Goal: Task Accomplishment & Management: Use online tool/utility

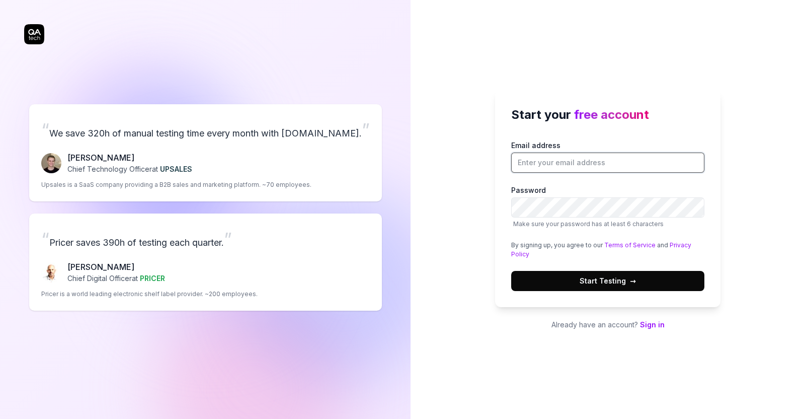
click at [624, 161] on input "Email address" at bounding box center [607, 162] width 193 height 20
type input "test1234abc@yopmail.com"
drag, startPoint x: 616, startPoint y: 162, endPoint x: 497, endPoint y: 153, distance: 120.1
click at [497, 153] on div "Start your free account Email address test1234abc@yopmail.com Password Make sur…" at bounding box center [607, 198] width 225 height 217
click at [578, 273] on button "Start Testing →" at bounding box center [607, 281] width 193 height 20
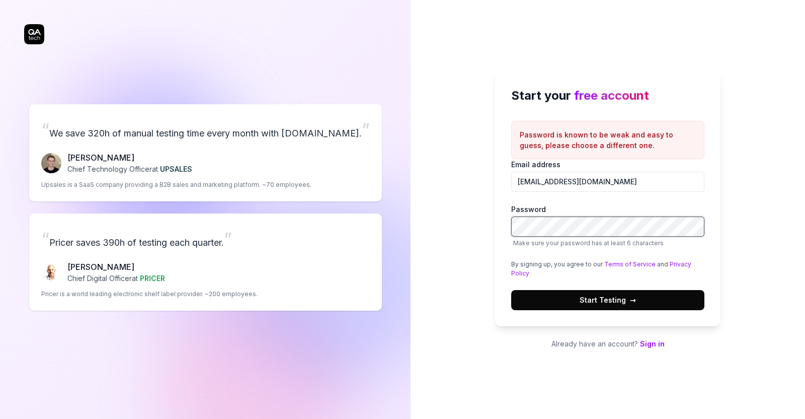
click at [460, 225] on div "Start your free account Password is known to be weak and easy to guess, please …" at bounding box center [608, 209] width 394 height 419
click at [572, 303] on button "Start Testing →" at bounding box center [607, 300] width 193 height 20
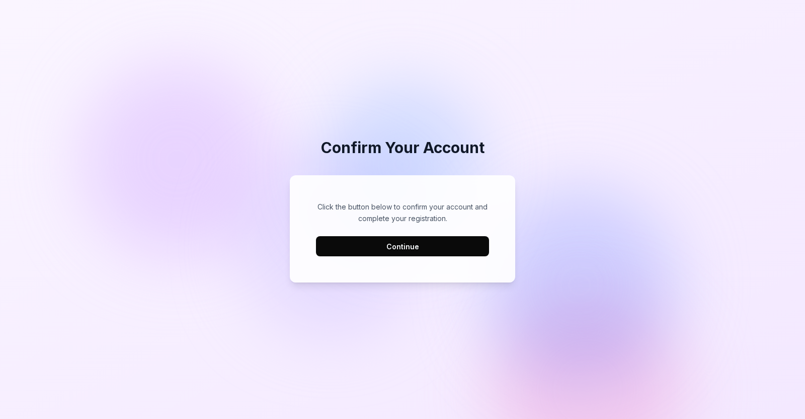
click at [428, 249] on button "Continue" at bounding box center [402, 246] width 173 height 20
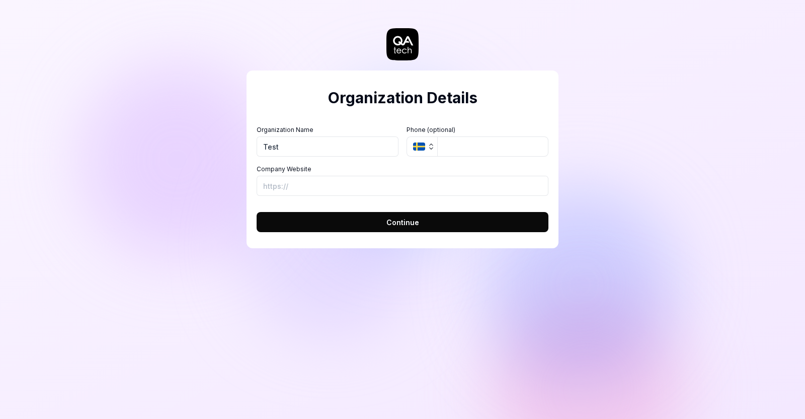
type input "Test"
click at [383, 220] on button "Continue" at bounding box center [403, 222] width 292 height 20
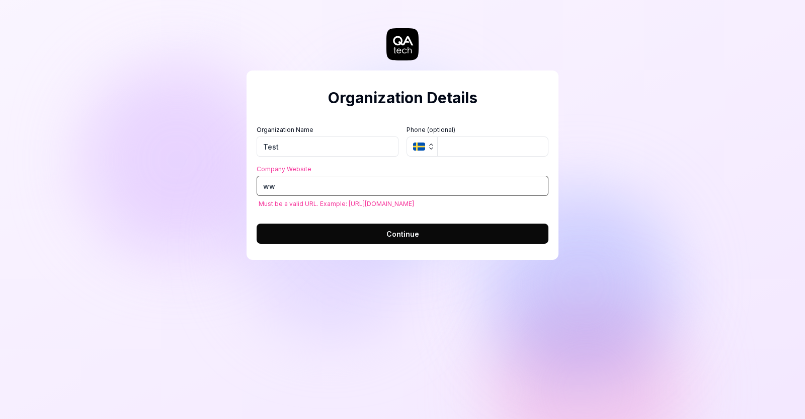
type input "w"
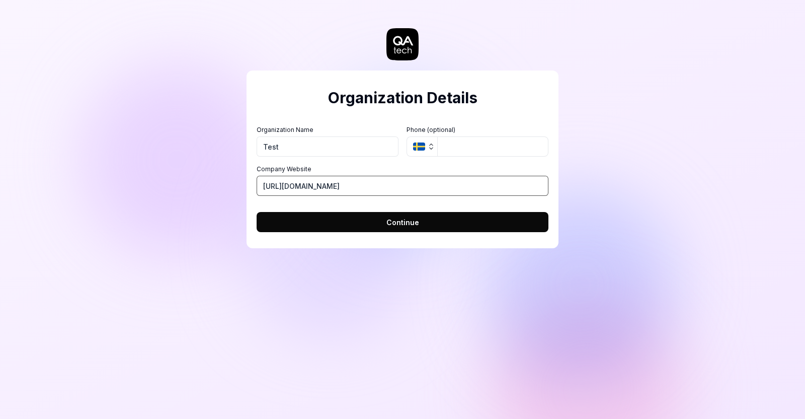
type input "https://qa.tech"
click at [359, 223] on button "Continue" at bounding box center [403, 222] width 292 height 20
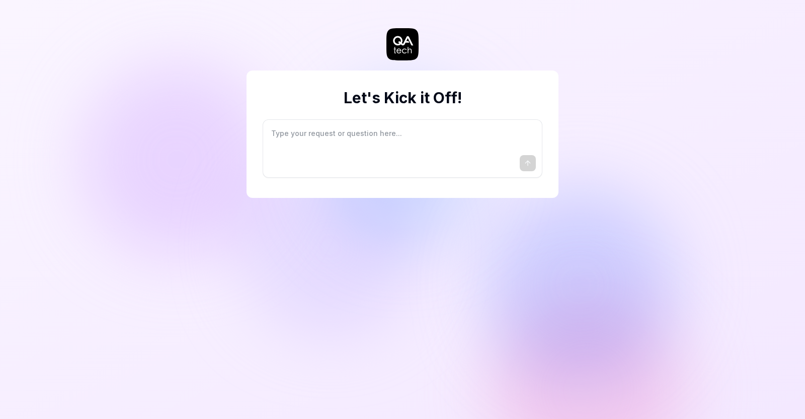
type textarea "*"
type textarea "I"
type textarea "*"
type textarea "I"
type textarea "*"
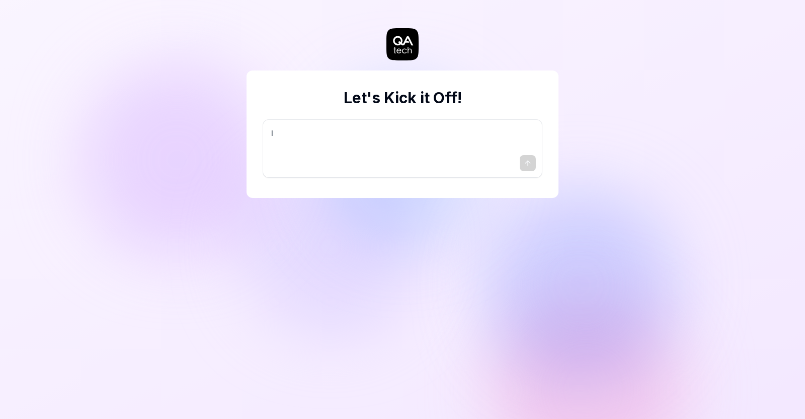
type textarea "I w"
type textarea "*"
type textarea "I wa"
type textarea "*"
type textarea "I wan"
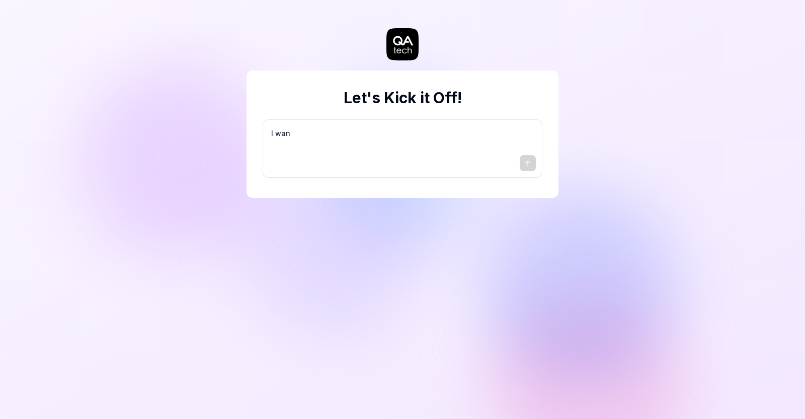
type textarea "*"
type textarea "I want"
type textarea "*"
type textarea "I want"
type textarea "*"
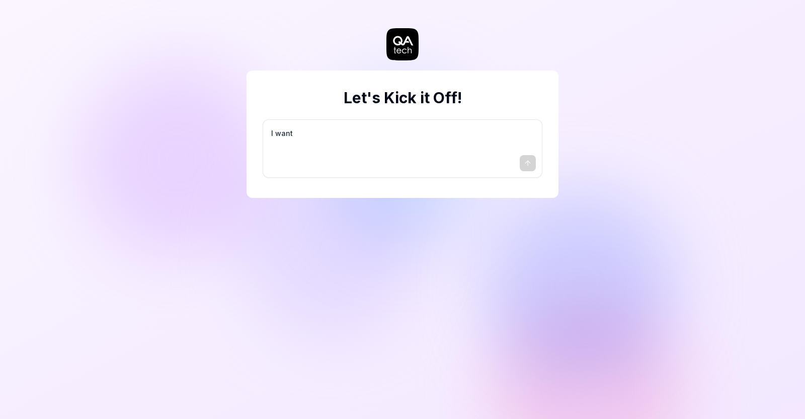
type textarea "I want a"
type textarea "*"
type textarea "I want a"
type textarea "*"
type textarea "I want a g"
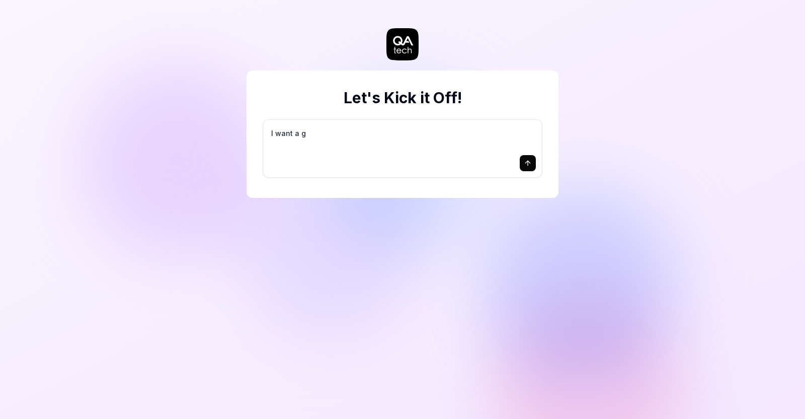
type textarea "*"
type textarea "I want a go"
type textarea "*"
type textarea "I want a goo"
type textarea "*"
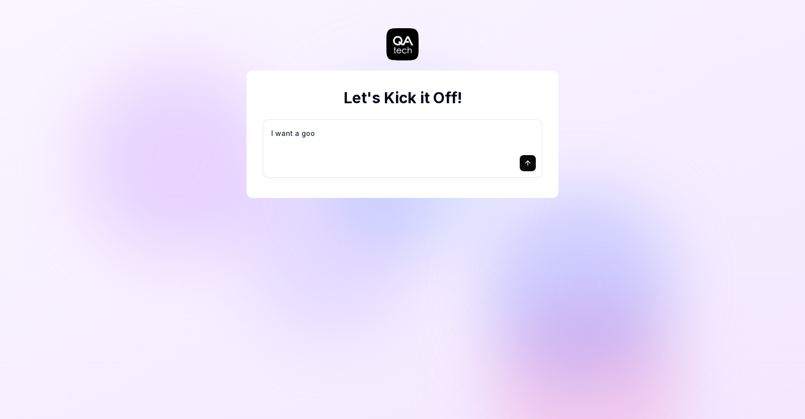
type textarea "I want a good"
type textarea "*"
type textarea "I want a good"
type textarea "*"
type textarea "I want a good t"
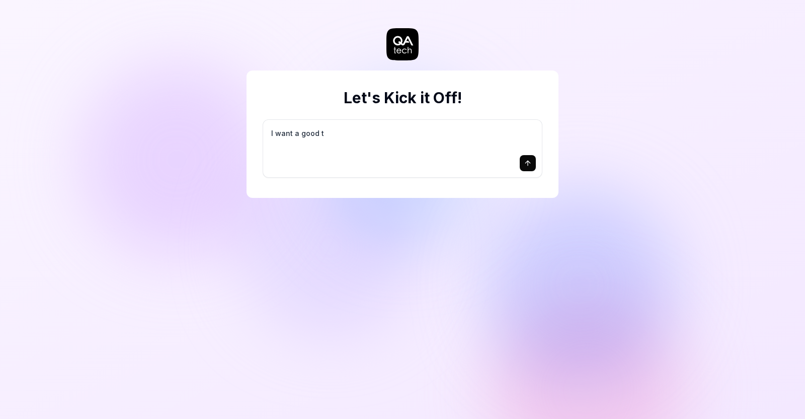
type textarea "*"
type textarea "I want a good te"
type textarea "*"
type textarea "I want a good tes"
type textarea "*"
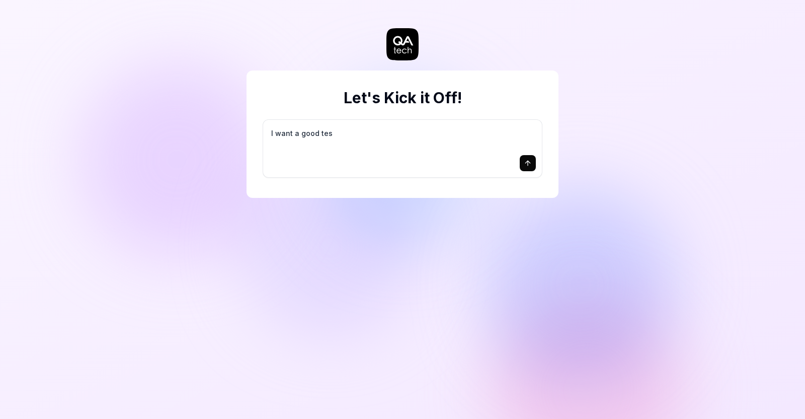
type textarea "I want a good test"
type textarea "*"
type textarea "I want a good test"
type textarea "*"
type textarea "I want a good test s"
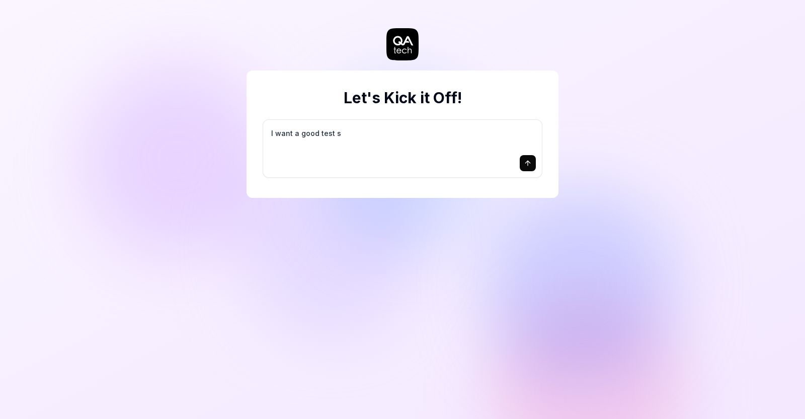
type textarea "*"
type textarea "I want a good test se"
type textarea "*"
type textarea "I want a good test set"
type textarea "*"
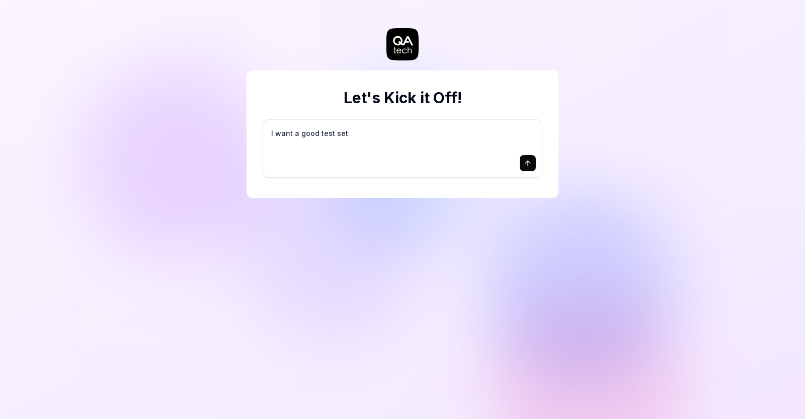
type textarea "I want a good test setu"
type textarea "*"
type textarea "I want a good test setup"
type textarea "*"
type textarea "I want a good test setup"
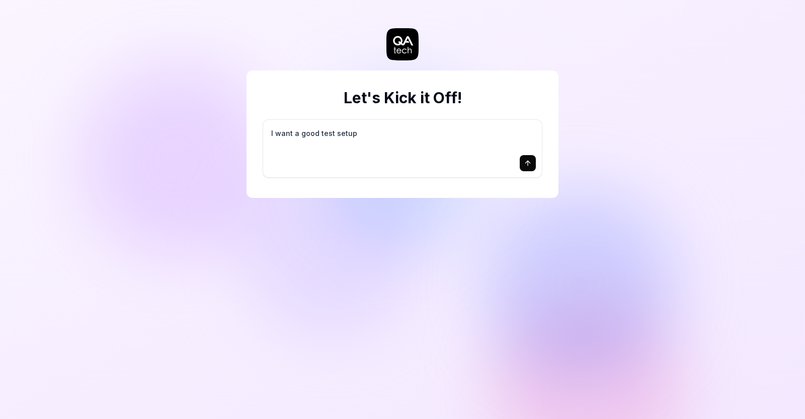
type textarea "*"
type textarea "I want a good test setup f"
type textarea "*"
type textarea "I want a good test setup fo"
type textarea "*"
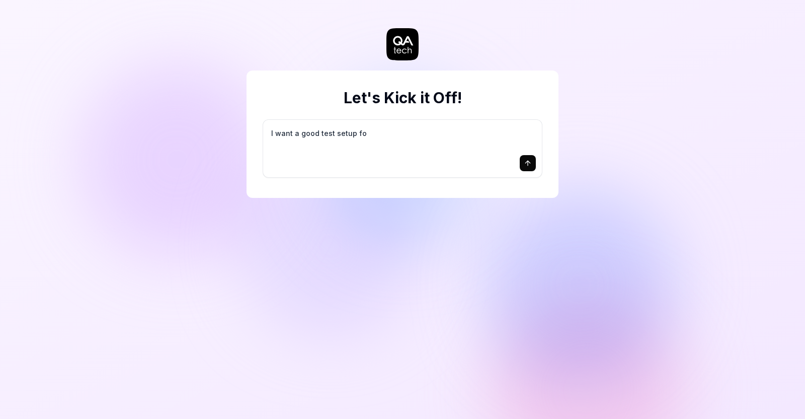
type textarea "I want a good test setup for"
type textarea "*"
type textarea "I want a good test setup for"
type textarea "*"
type textarea "I want a good test setup for m"
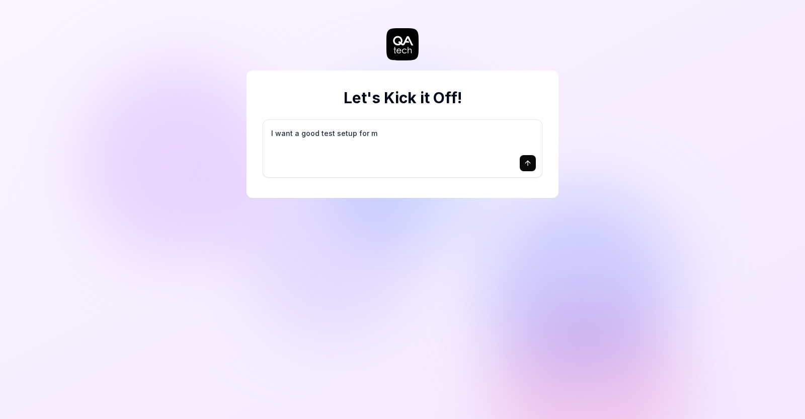
type textarea "*"
type textarea "I want a good test setup for my"
type textarea "*"
type textarea "I want a good test setup for my"
type textarea "*"
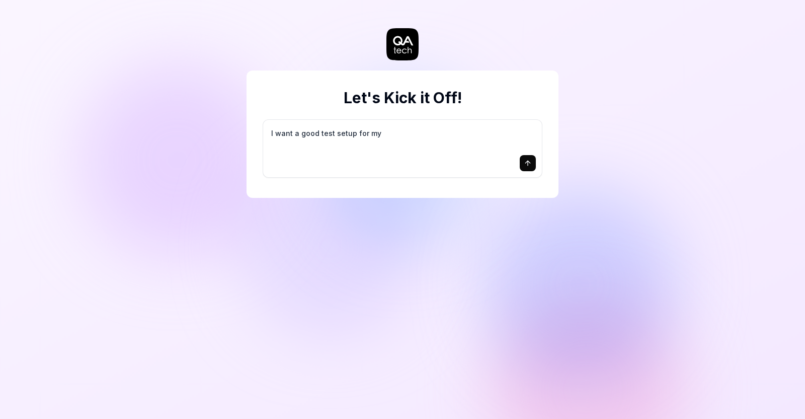
type textarea "I want a good test setup for my s"
type textarea "*"
type textarea "I want a good test setup for my si"
type textarea "*"
type textarea "I want a good test setup for my sit"
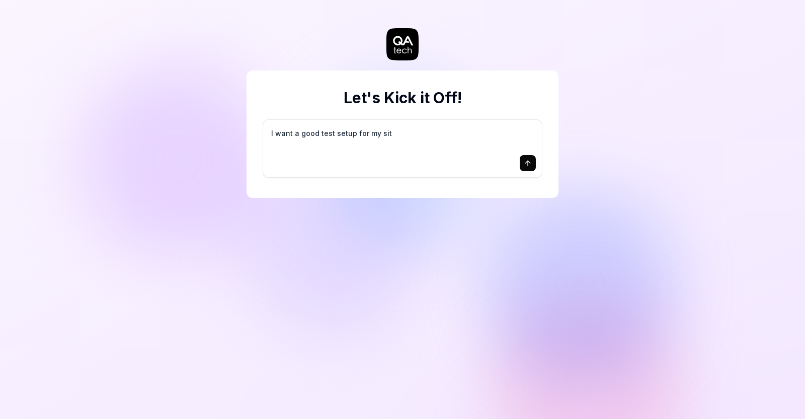
type textarea "*"
type textarea "I want a good test setup for my site"
type textarea "*"
type textarea "I want a good test setup for my site"
type textarea "*"
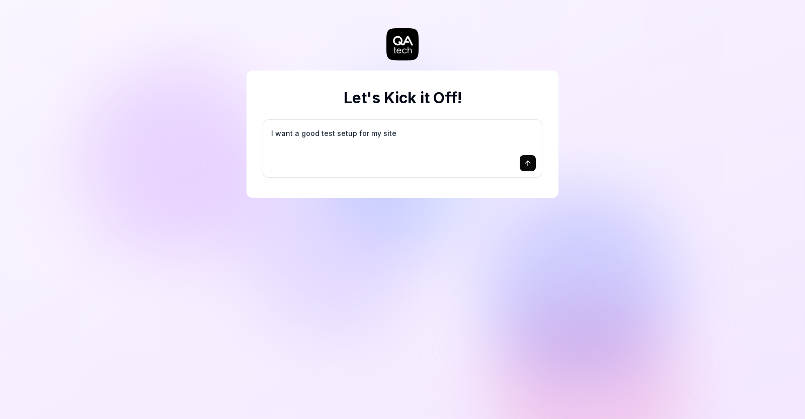
type textarea "I want a good test setup for my site -"
type textarea "*"
type textarea "I want a good test setup for my site -"
type textarea "*"
type textarea "I want a good test setup for my site - h"
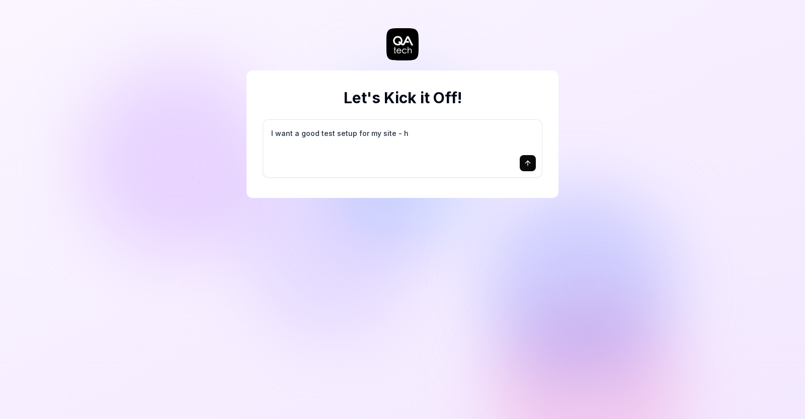
type textarea "*"
type textarea "I want a good test setup for my site - he"
type textarea "*"
type textarea "I want a good test setup for my site - hel"
type textarea "*"
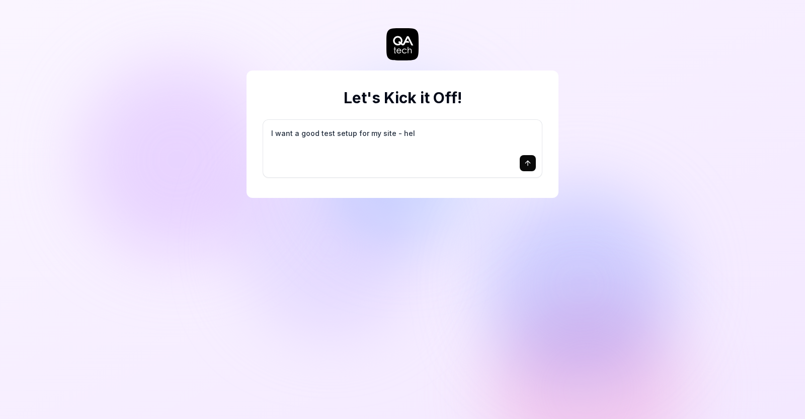
type textarea "I want a good test setup for my site - help"
type textarea "*"
type textarea "I want a good test setup for my site - help"
type textarea "*"
type textarea "I want a good test setup for my site - help m"
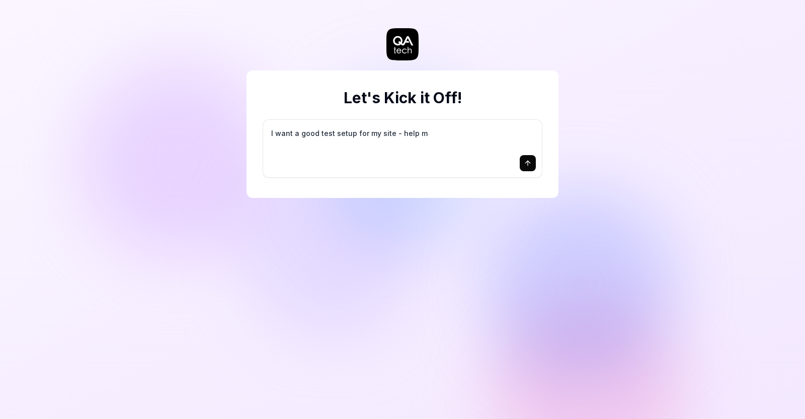
type textarea "*"
type textarea "I want a good test setup for my site - help me"
type textarea "*"
type textarea "I want a good test setup for my site - help me"
type textarea "*"
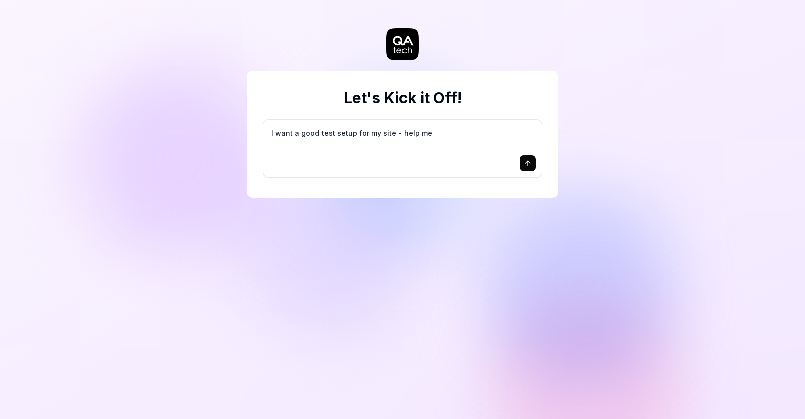
type textarea "I want a good test setup for my site - help me c"
type textarea "*"
type textarea "I want a good test setup for my site - help me cr"
type textarea "*"
type textarea "I want a good test setup for my site - help me cre"
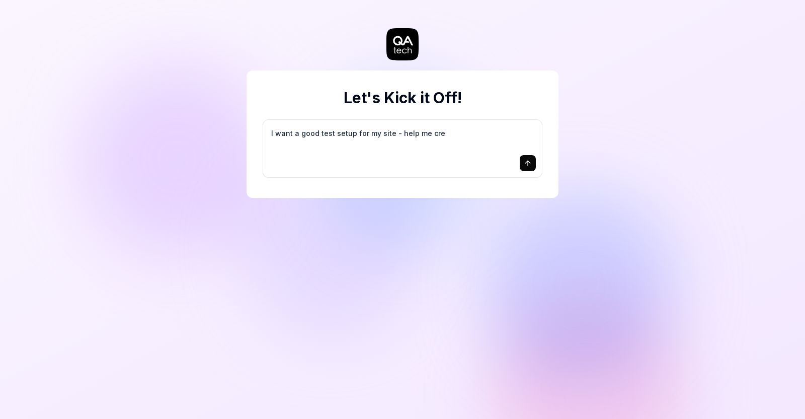
type textarea "*"
type textarea "I want a good test setup for my site - help me crea"
type textarea "*"
type textarea "I want a good test setup for my site - help me creat"
type textarea "*"
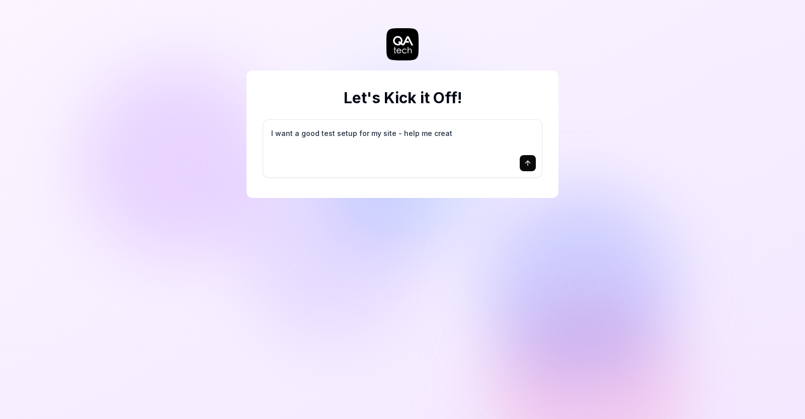
type textarea "I want a good test setup for my site - help me create"
type textarea "*"
type textarea "I want a good test setup for my site - help me create"
type textarea "*"
type textarea "I want a good test setup for my site - help me create t"
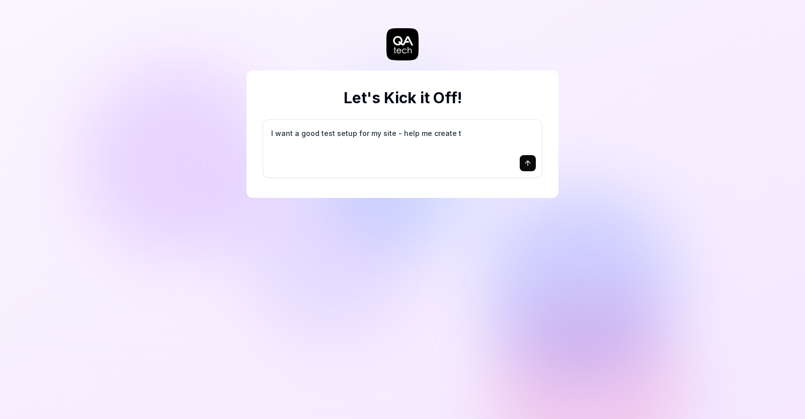
type textarea "*"
type textarea "I want a good test setup for my site - help me create th"
type textarea "*"
type textarea "I want a good test setup for my site - help me create the"
type textarea "*"
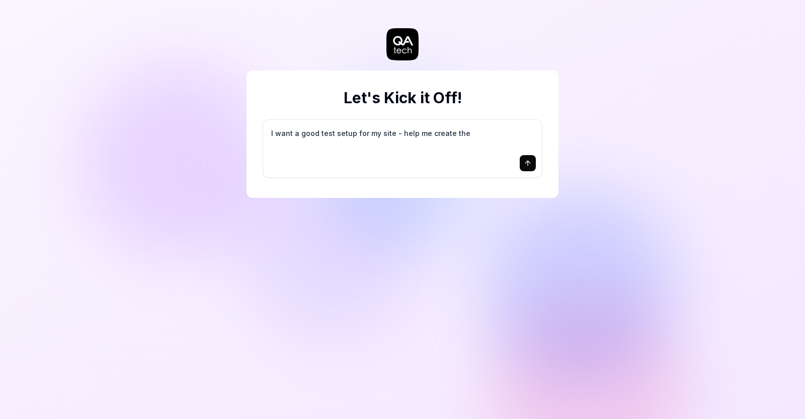
type textarea "I want a good test setup for my site - help me create the"
type textarea "*"
type textarea "I want a good test setup for my site - help me create the f"
type textarea "*"
type textarea "I want a good test setup for my site - help me create the fi"
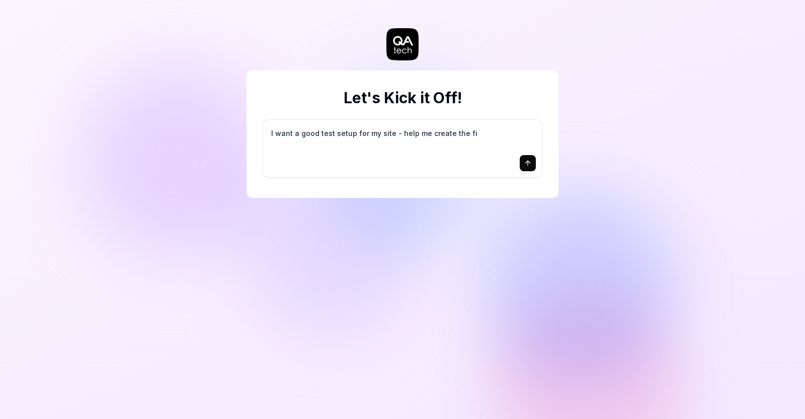
type textarea "*"
type textarea "I want a good test setup for my site - help me create the fir"
type textarea "*"
type textarea "I want a good test setup for my site - help me create the firs"
type textarea "*"
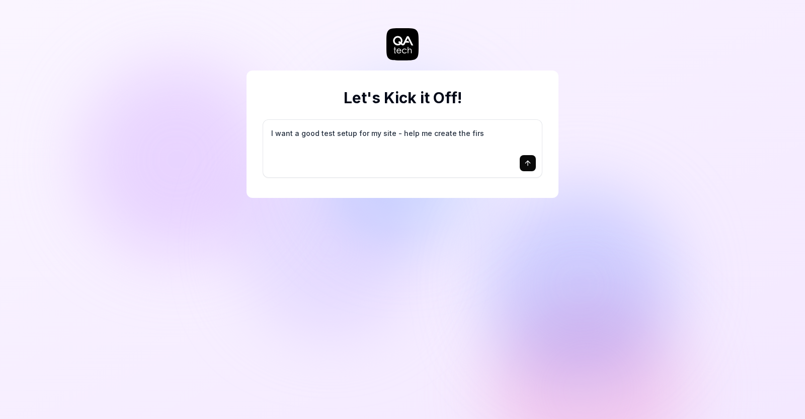
type textarea "I want a good test setup for my site - help me create the first"
type textarea "*"
type textarea "I want a good test setup for my site - help me create the first"
type textarea "*"
type textarea "I want a good test setup for my site - help me create the first 3"
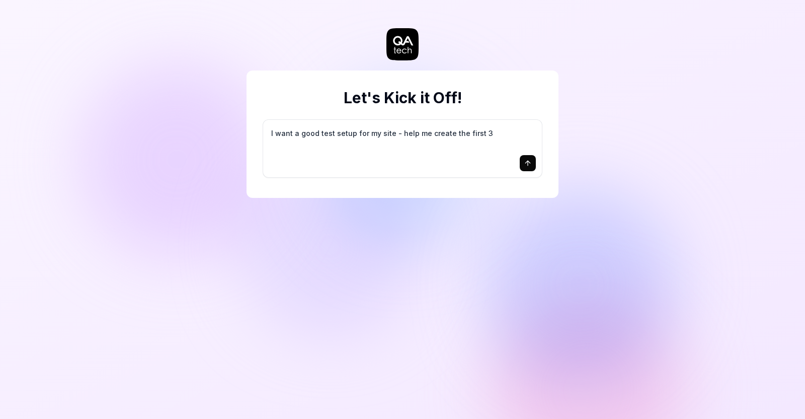
type textarea "*"
type textarea "I want a good test setup for my site - help me create the first 3-"
type textarea "*"
type textarea "I want a good test setup for my site - help me create the first 3-5"
type textarea "*"
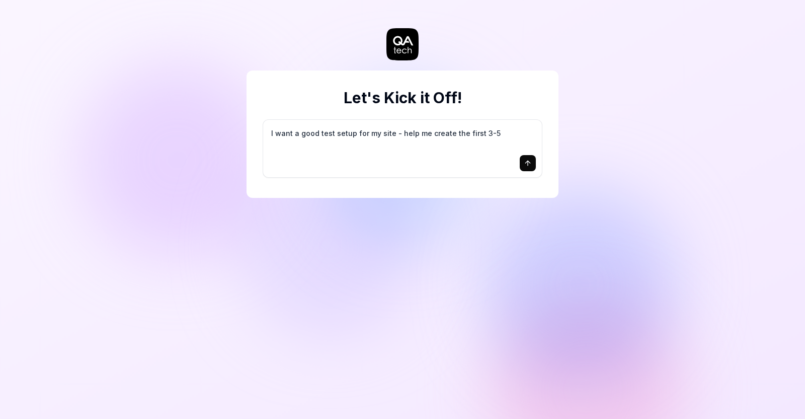
type textarea "I want a good test setup for my site - help me create the first 3-5"
type textarea "*"
type textarea "I want a good test setup for my site - help me create the first 3-5 t"
type textarea "*"
type textarea "I want a good test setup for my site - help me create the first 3-5 te"
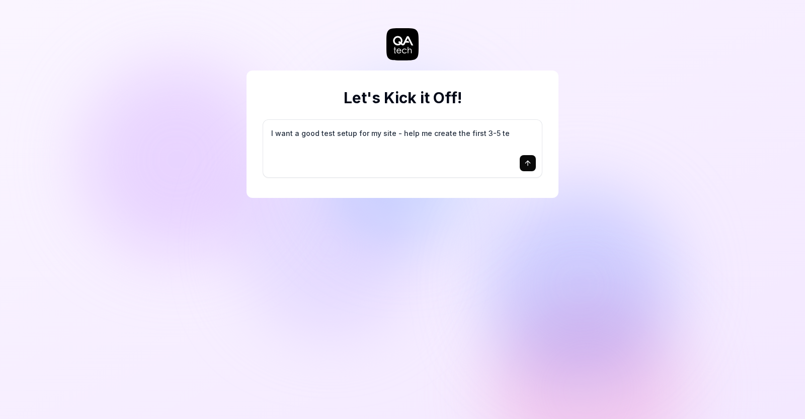
type textarea "*"
type textarea "I want a good test setup for my site - help me create the first 3-5 tes"
type textarea "*"
type textarea "I want a good test setup for my site - help me create the first 3-5 test"
type textarea "*"
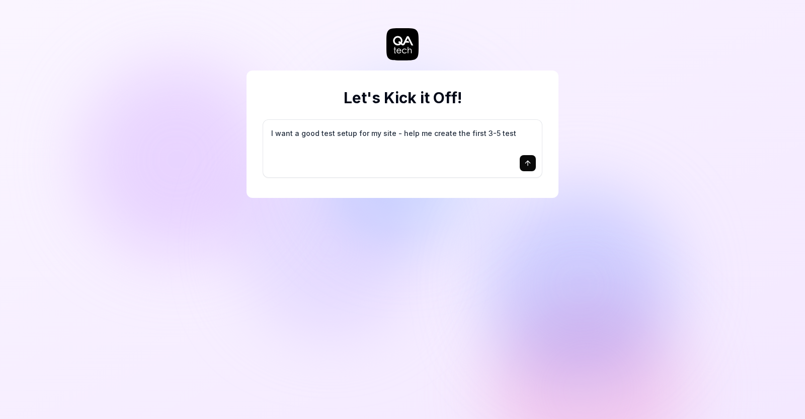
type textarea "I want a good test setup for my site - help me create the first 3-5 test"
type textarea "*"
type textarea "I want a good test setup for my site - help me create the first 3-5 test c"
type textarea "*"
type textarea "I want a good test setup for my site - help me create the first 3-5 test ca"
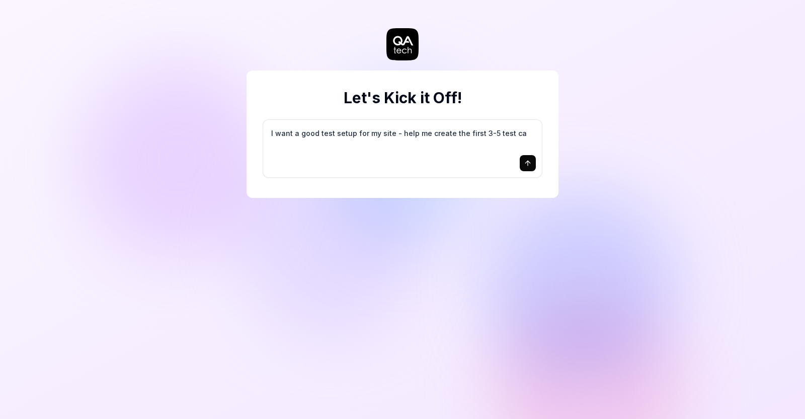
type textarea "*"
type textarea "I want a good test setup for my site - help me create the first 3-5 test cas"
type textarea "*"
type textarea "I want a good test setup for my site - help me create the first 3-5 test case"
type textarea "*"
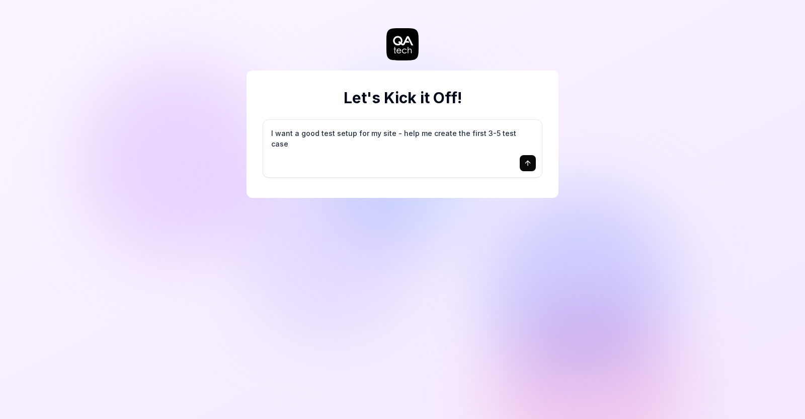
type textarea "I want a good test setup for my site - help me create the first 3-5 test cases"
click at [497, 140] on textarea "I want a good test setup for my site - help me create the first 3-5 test cases" at bounding box center [402, 138] width 267 height 25
click at [534, 163] on button "submit" at bounding box center [528, 163] width 16 height 16
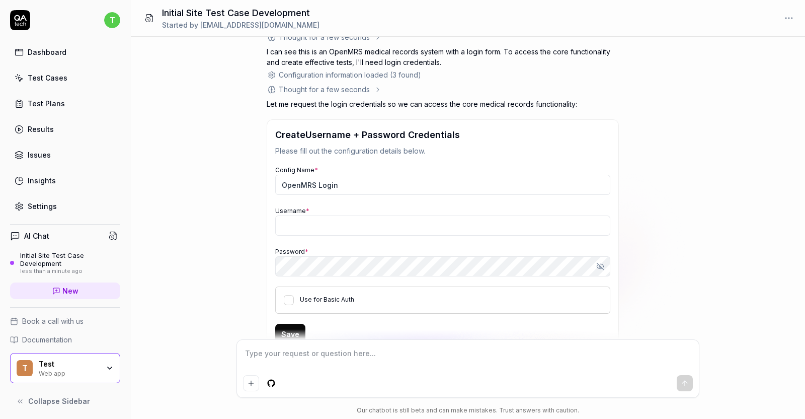
scroll to position [141, 0]
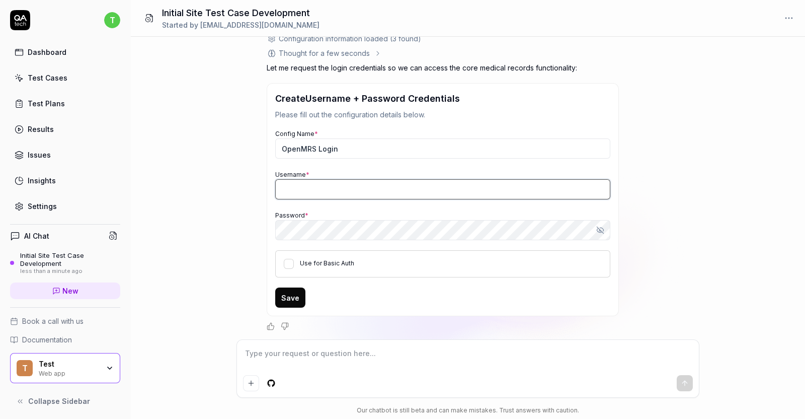
type textarea "*"
click at [388, 187] on input "Username *" at bounding box center [442, 189] width 335 height 20
type input "Admin"
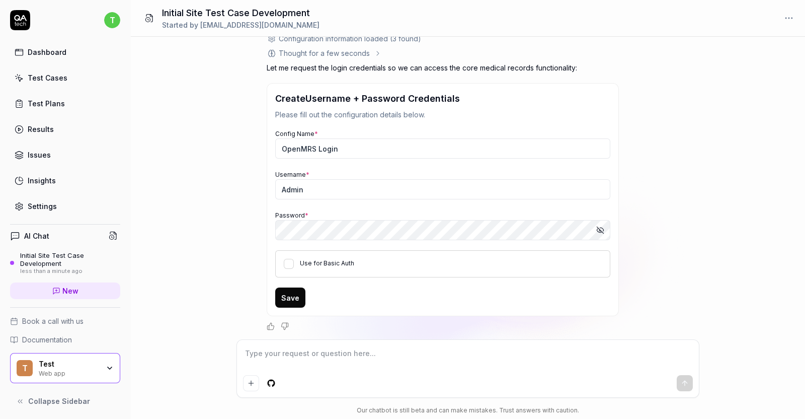
drag, startPoint x: 290, startPoint y: 299, endPoint x: 348, endPoint y: 293, distance: 57.7
click at [290, 300] on button "Save" at bounding box center [290, 297] width 30 height 20
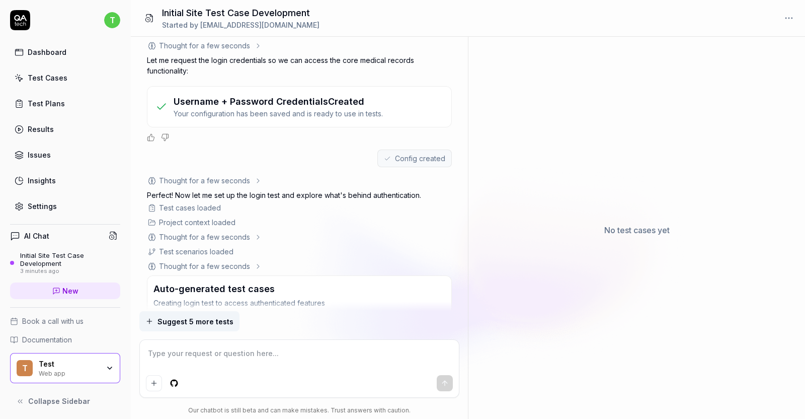
scroll to position [242, 0]
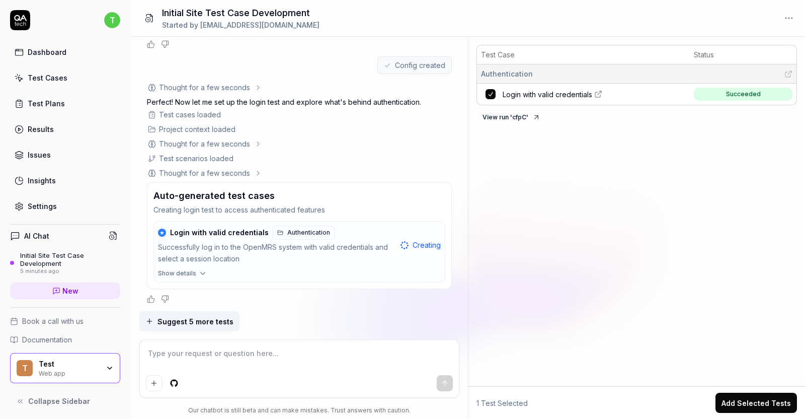
click at [523, 95] on span "Login with valid credentials" at bounding box center [548, 94] width 90 height 11
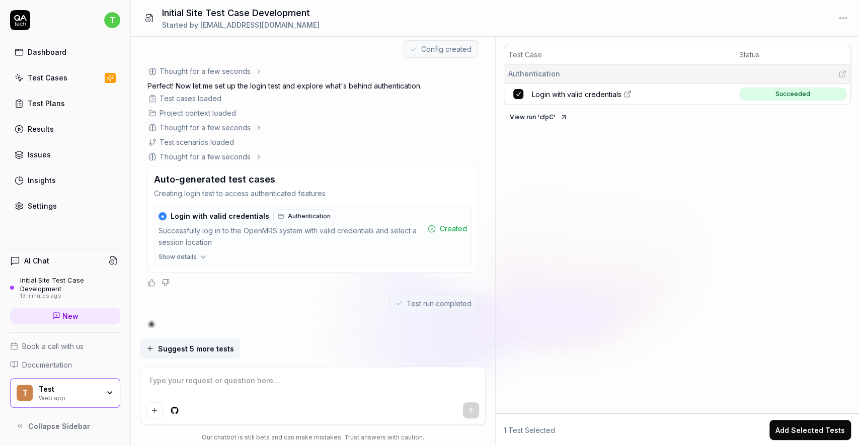
scroll to position [246, 0]
click at [212, 346] on span "Suggest 5 more tests" at bounding box center [196, 349] width 76 height 11
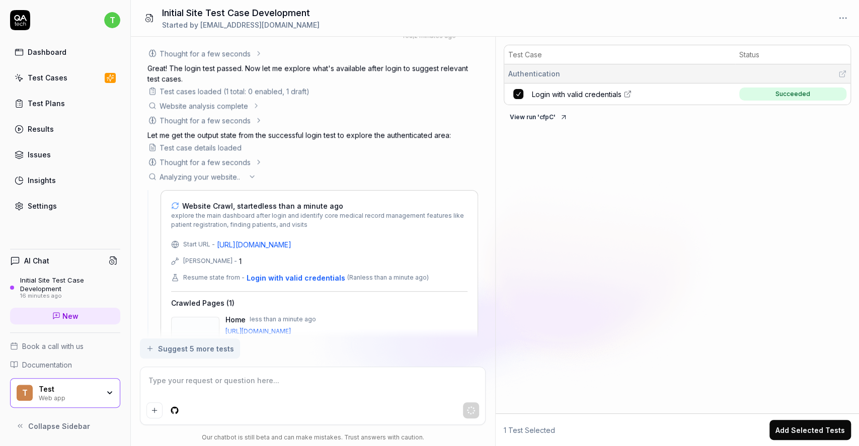
scroll to position [632, 0]
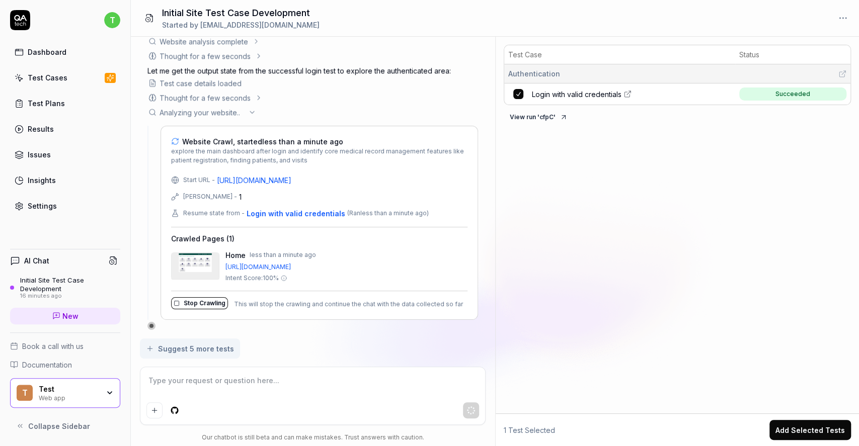
click at [309, 396] on textarea at bounding box center [312, 385] width 333 height 25
type textarea "*"
type textarea "C"
type textarea "*"
type textarea "Ca"
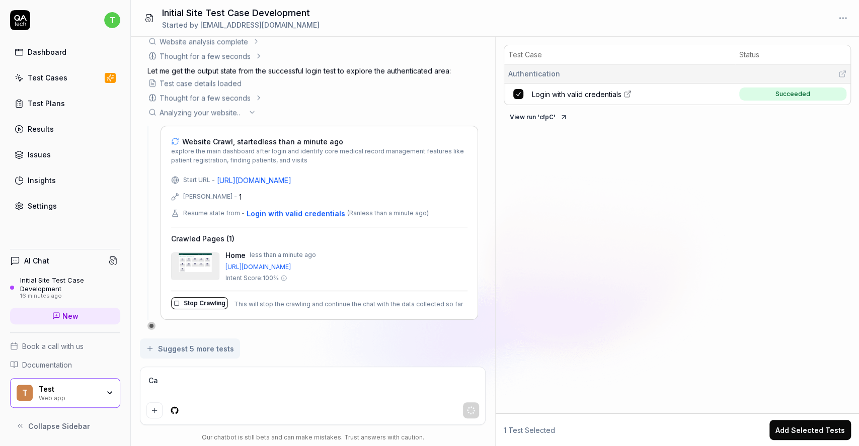
type textarea "*"
type textarea "Can"
type textarea "*"
type textarea "Can"
type textarea "*"
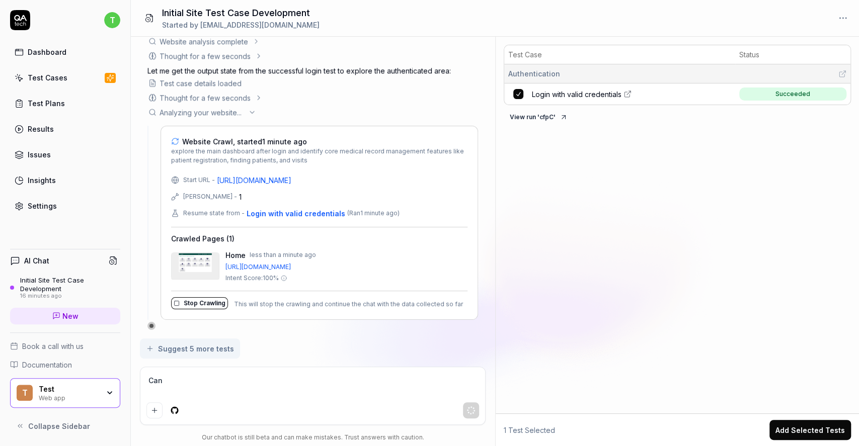
type textarea "Can y"
type textarea "*"
type textarea "Can yo"
type textarea "*"
type textarea "Can you"
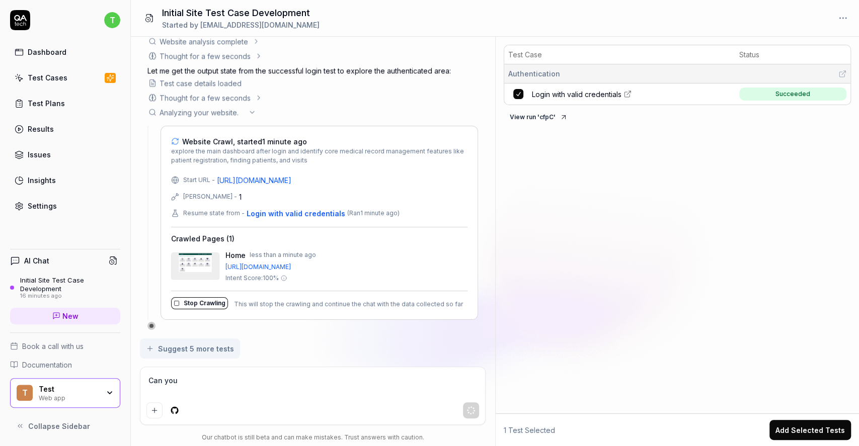
type textarea "*"
type textarea "Can you r"
type textarea "*"
type textarea "Can you re"
type textarea "*"
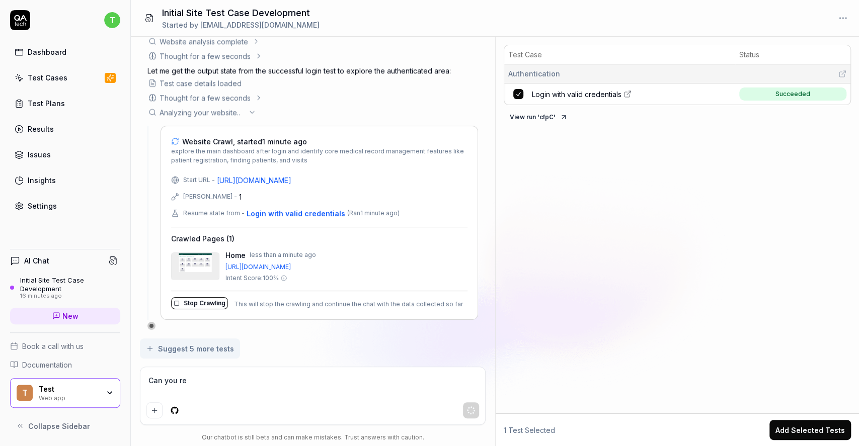
type textarea "Can you reg"
type textarea "*"
type textarea "Can you regi"
type textarea "*"
type textarea "Can you regis"
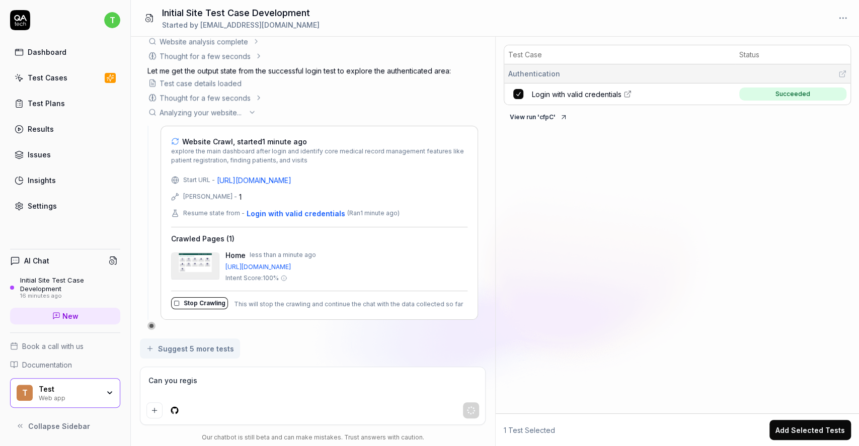
type textarea "*"
type textarea "Can you regist"
type textarea "*"
type textarea "Can you registw"
type textarea "*"
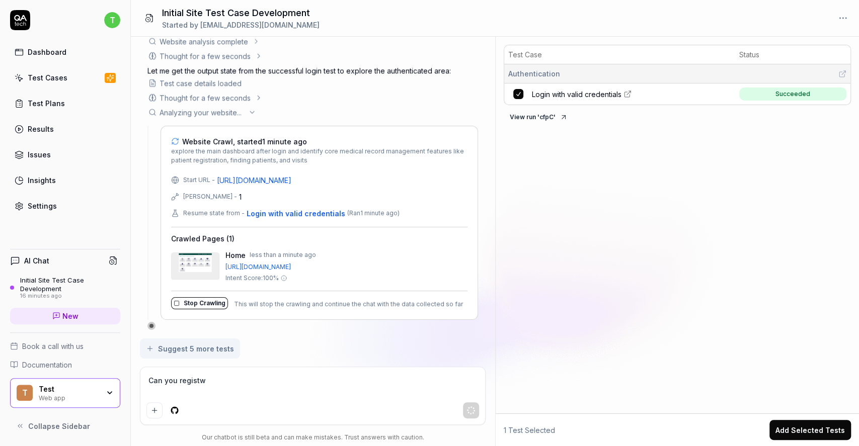
type textarea "Can you registwr"
type textarea "*"
type textarea "Can you registw"
type textarea "*"
type textarea "Can you regist"
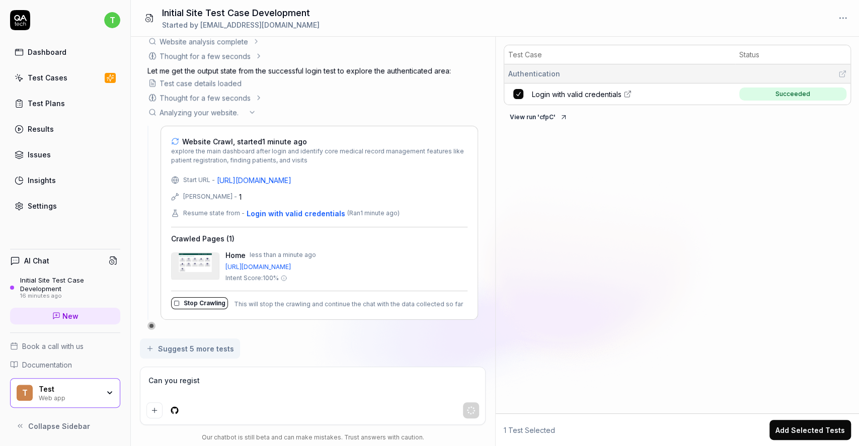
type textarea "*"
type textarea "Can you registe"
type textarea "*"
type textarea "Can you register"
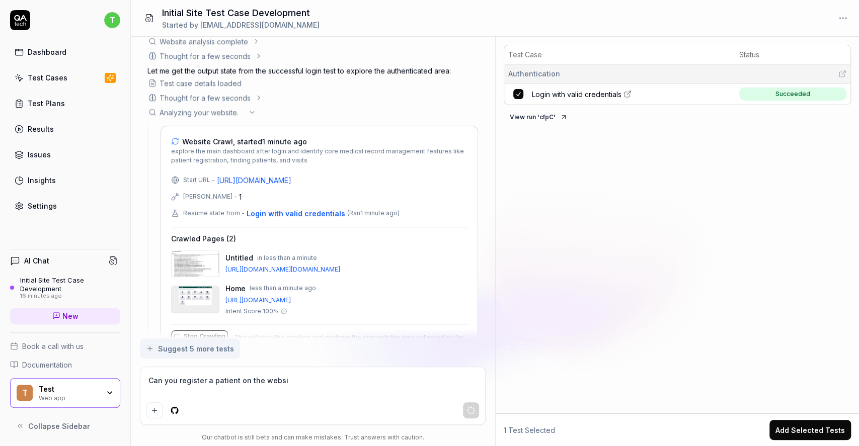
scroll to position [665, 0]
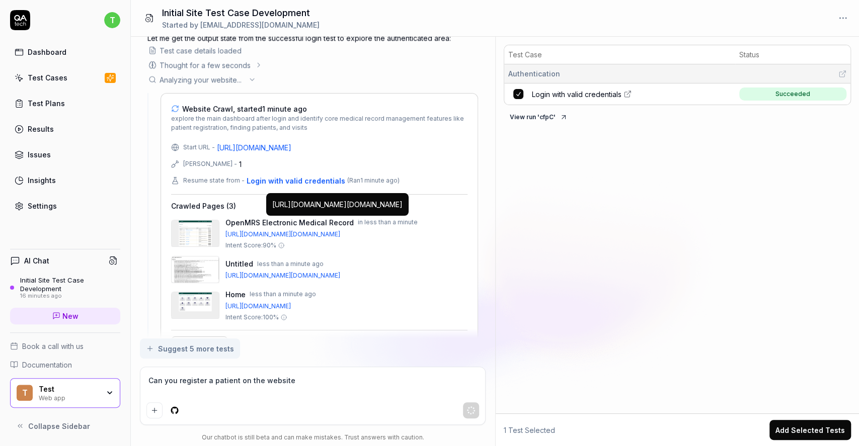
click at [433, 236] on span "https://o2.openmrs.org/openmrs/coreapps/activeVisits.page?app=coreapps.activeVi…" at bounding box center [346, 234] width 242 height 9
click at [399, 275] on span "https://o2.openmrs.org/openmrs/coreapps/adt/awaitingAdmission.page?app=coreapps…" at bounding box center [346, 275] width 242 height 9
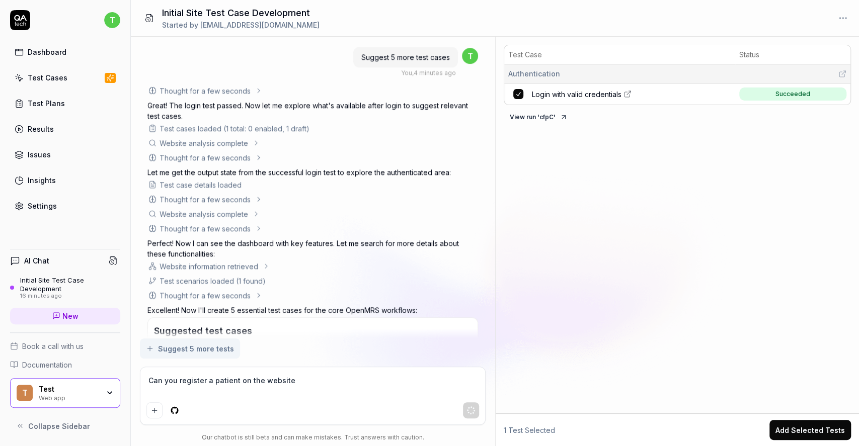
scroll to position [761, 0]
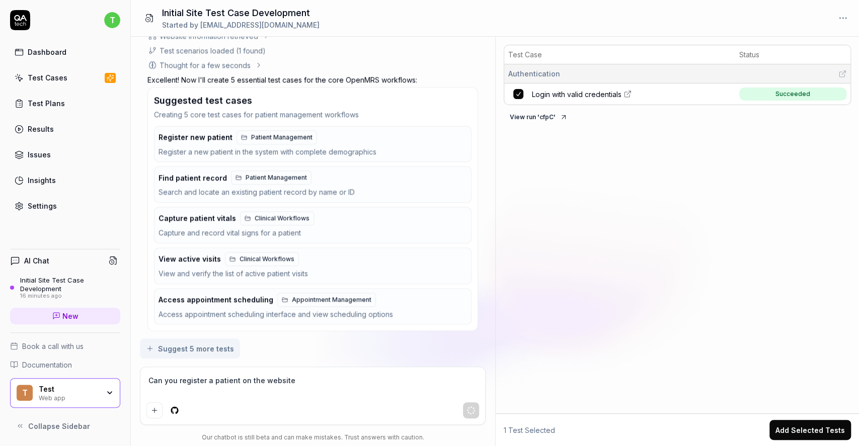
click at [205, 134] on div "Register new patient Patient Management Register a new patient in the system wi…" at bounding box center [312, 225] width 317 height 199
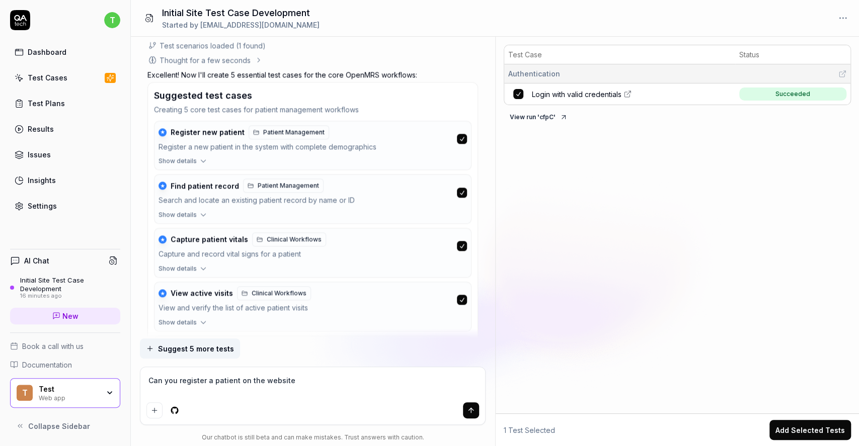
scroll to position [795, 0]
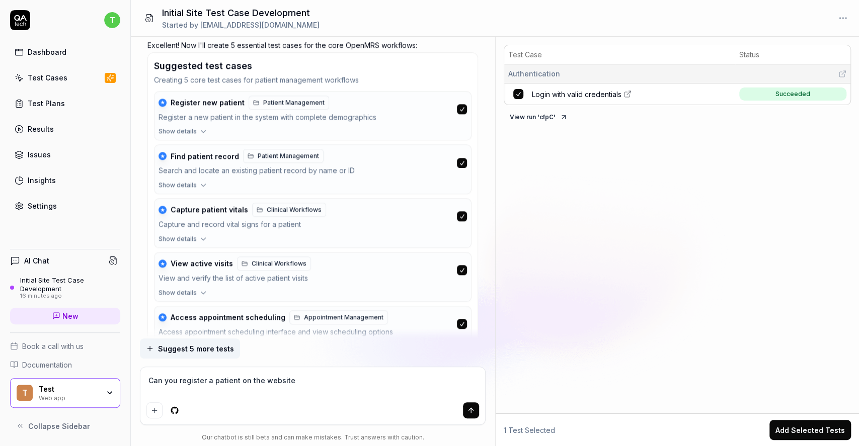
click at [463, 212] on button "button" at bounding box center [462, 216] width 10 height 10
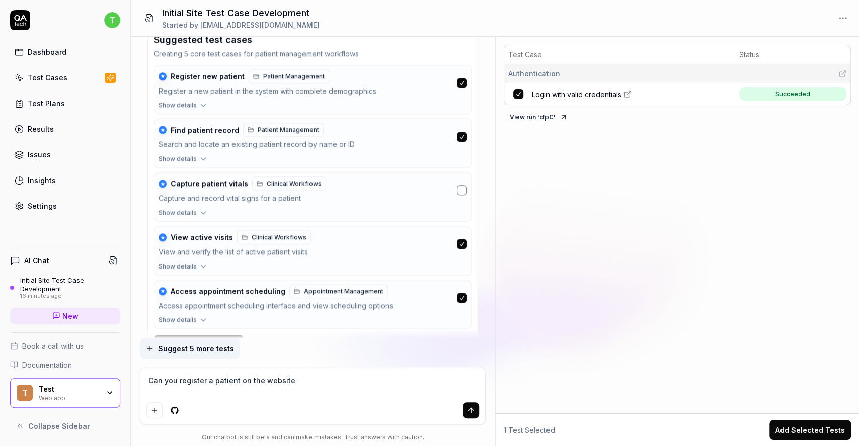
scroll to position [862, 0]
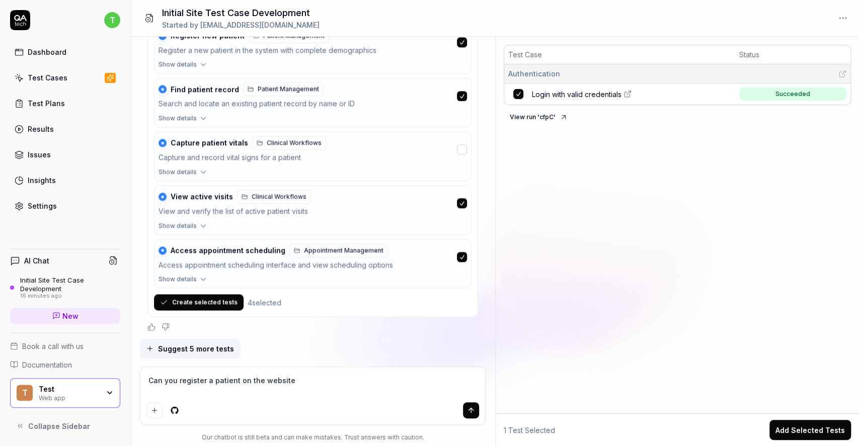
click at [463, 201] on button "button" at bounding box center [462, 203] width 10 height 10
click at [460, 255] on button "button" at bounding box center [462, 257] width 10 height 10
click at [196, 302] on button "Create selected tests" at bounding box center [199, 302] width 90 height 16
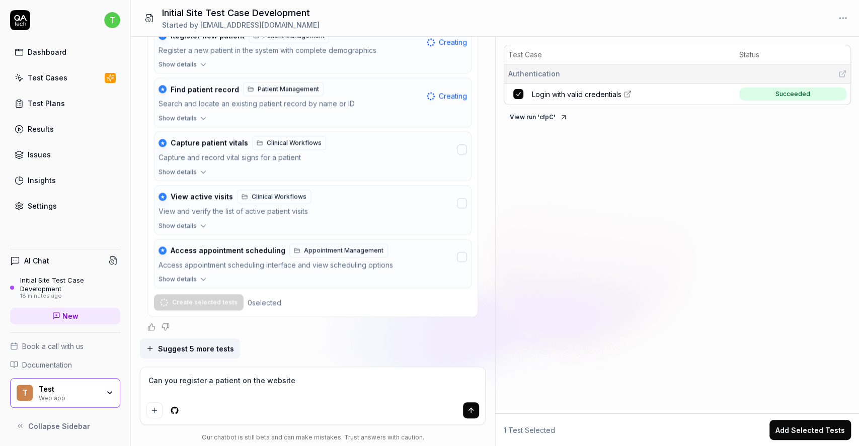
scroll to position [795, 0]
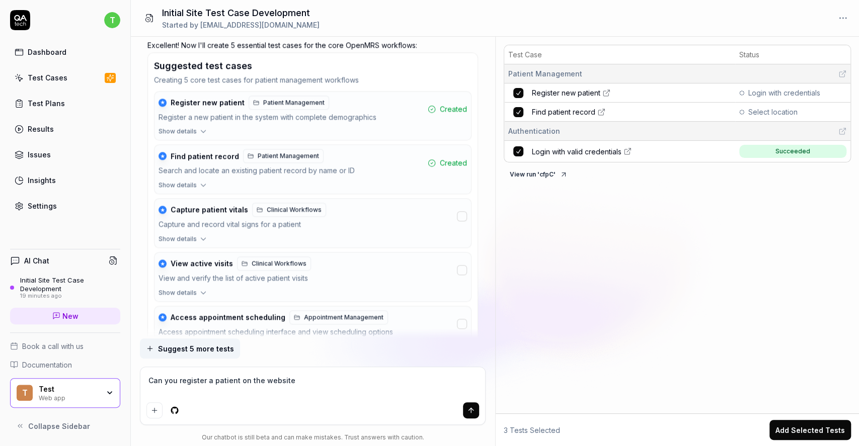
drag, startPoint x: 306, startPoint y: 380, endPoint x: 139, endPoint y: 389, distance: 167.8
click at [140, 390] on form "Can you register a patient on the website" at bounding box center [313, 396] width 346 height 58
click at [196, 131] on button "Show details" at bounding box center [312, 133] width 316 height 13
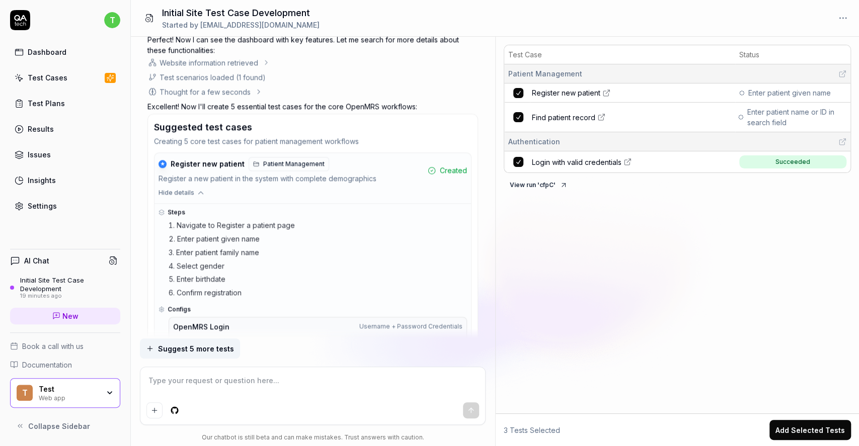
scroll to position [729, 0]
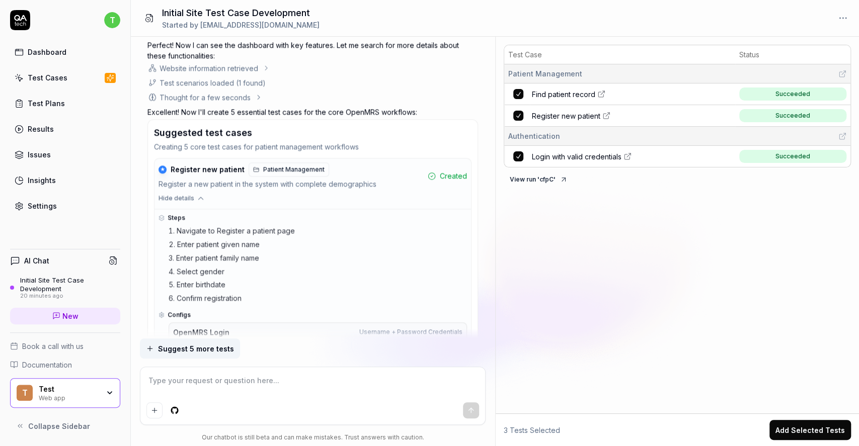
click at [588, 118] on span "Register new patient" at bounding box center [566, 116] width 68 height 11
click at [566, 93] on span "Find patient record" at bounding box center [563, 94] width 63 height 11
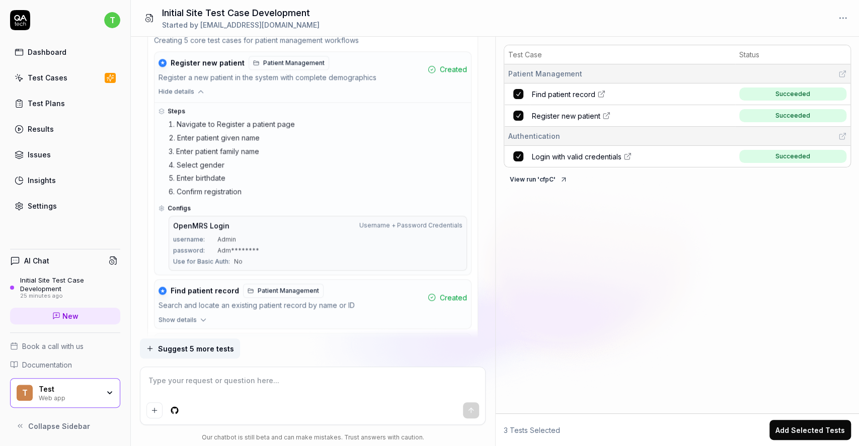
scroll to position [1036, 0]
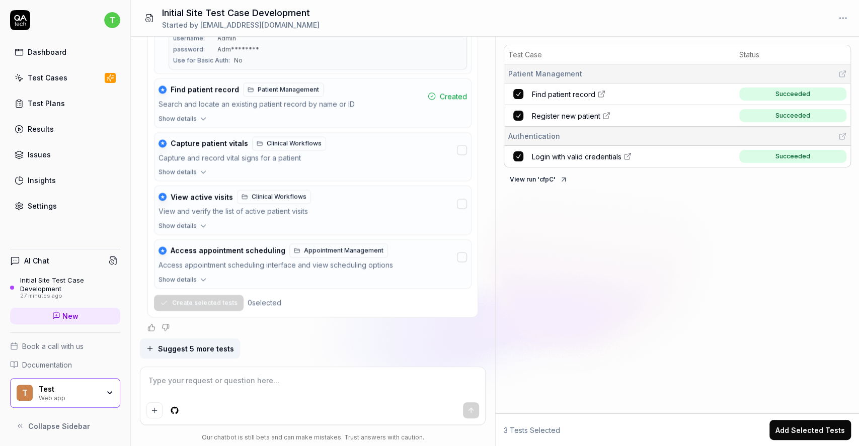
click at [551, 231] on div "Test Case Status Patient Management Find patient record Succeeded Register new …" at bounding box center [678, 227] width 364 height 373
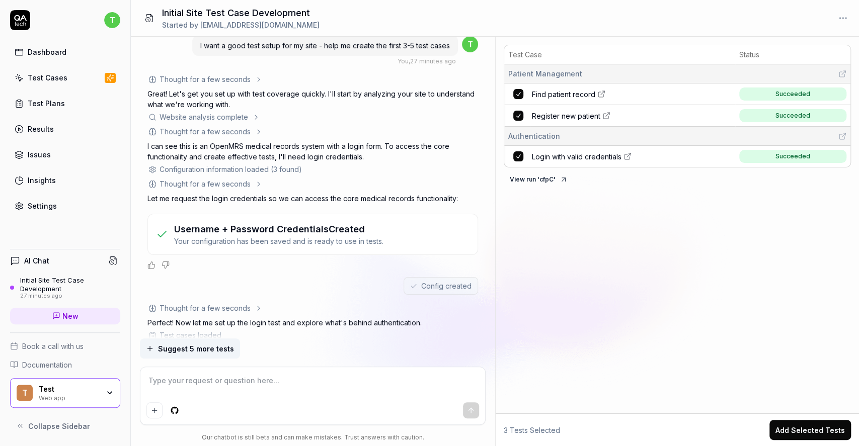
scroll to position [0, 0]
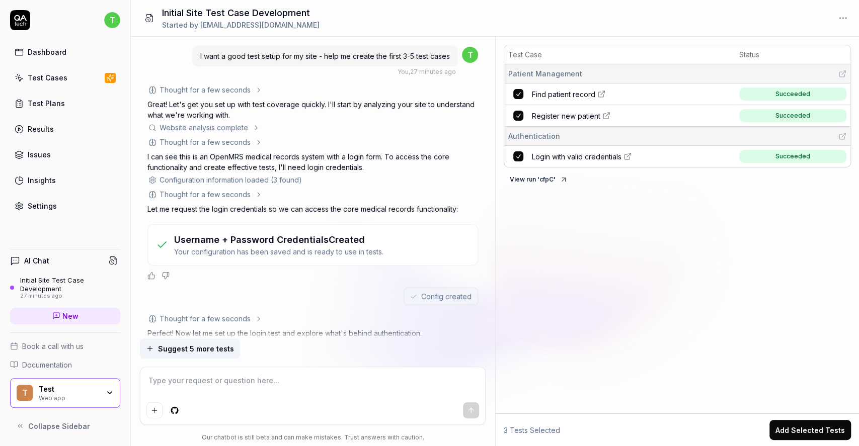
click at [102, 22] on div "t" at bounding box center [65, 20] width 110 height 20
click at [112, 20] on html "t Dashboard Test Cases Test Plans Results Issues Insights Settings AI Chat Init…" at bounding box center [429, 223] width 859 height 446
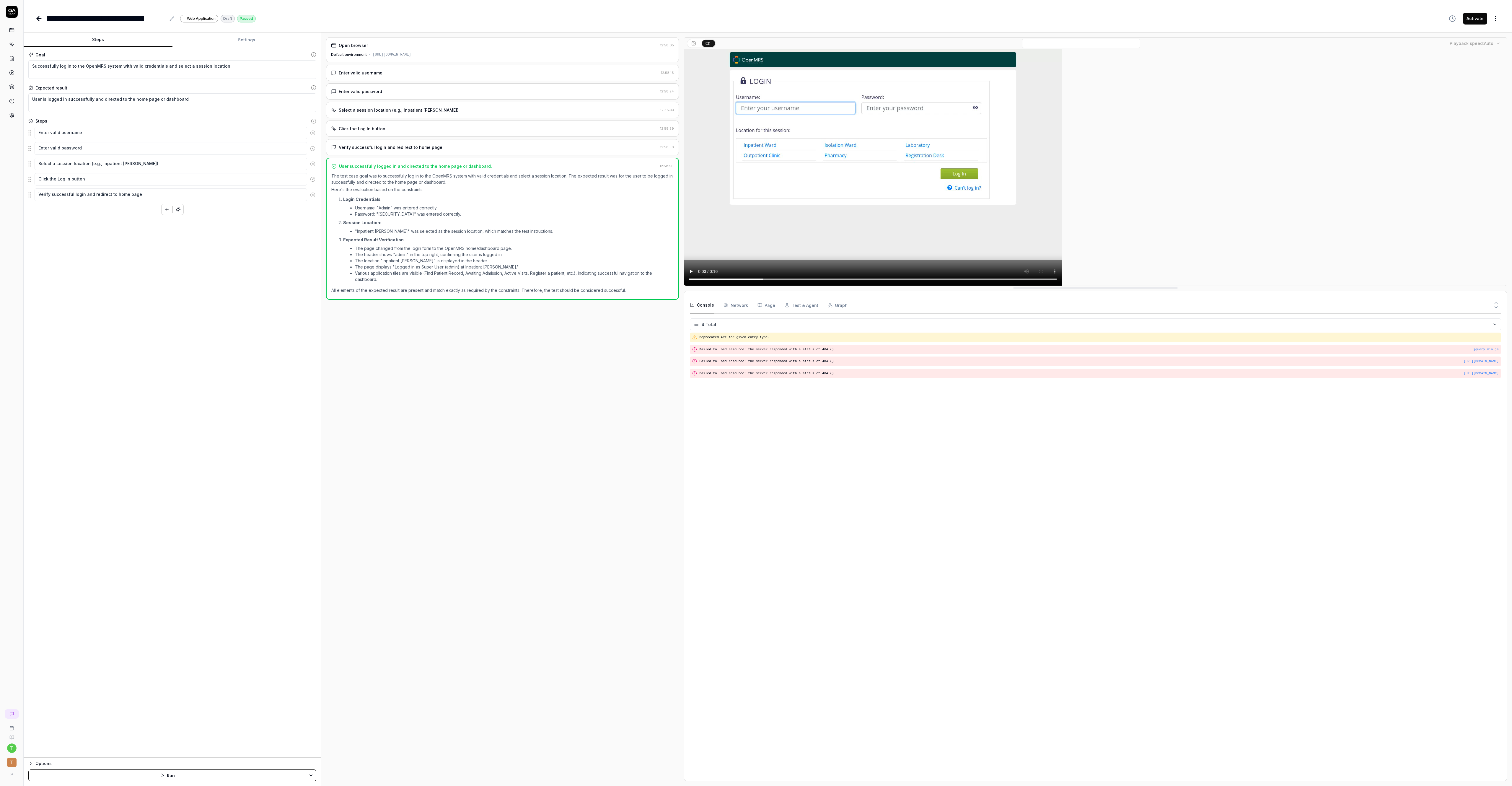
type textarea "*"
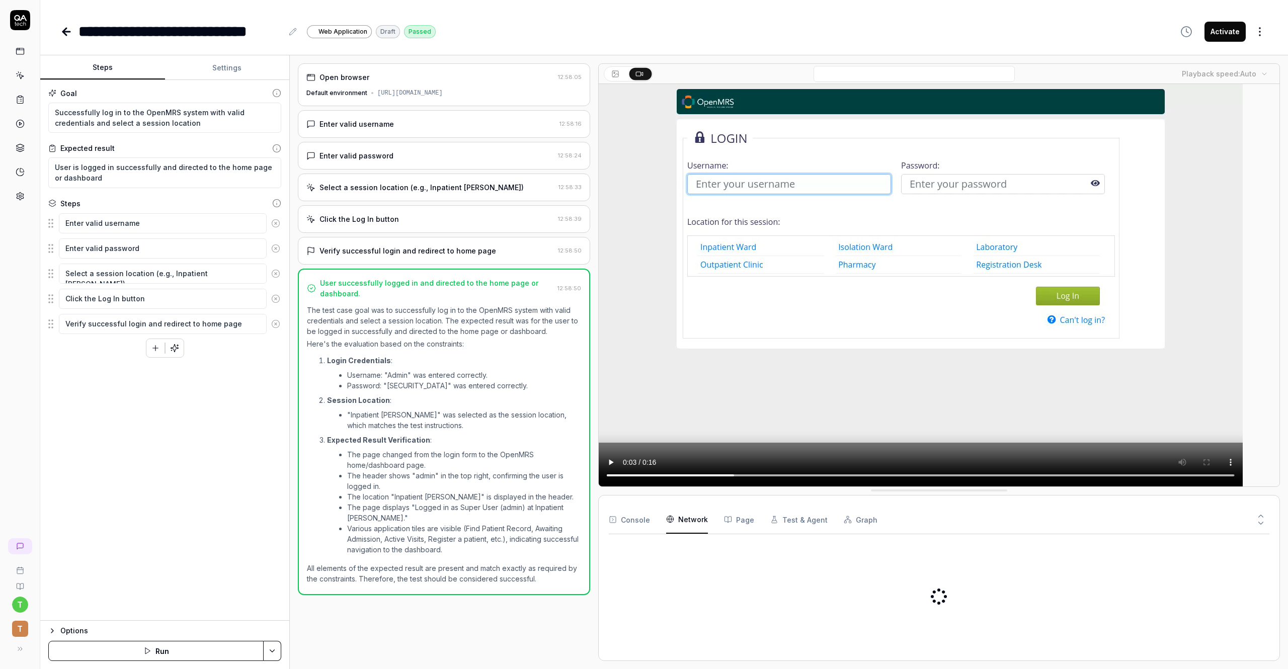
click at [695, 418] on Requests "Network" at bounding box center [687, 520] width 42 height 28
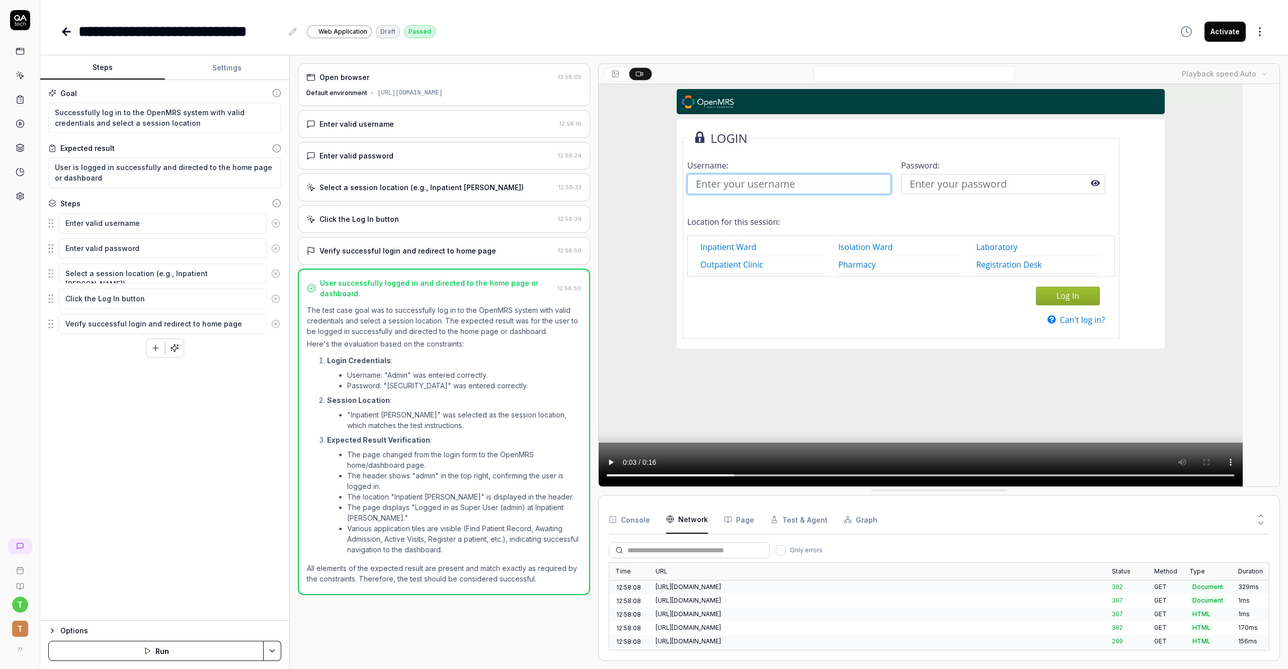
scroll to position [122, 0]
click at [735, 418] on button "Page" at bounding box center [739, 520] width 30 height 28
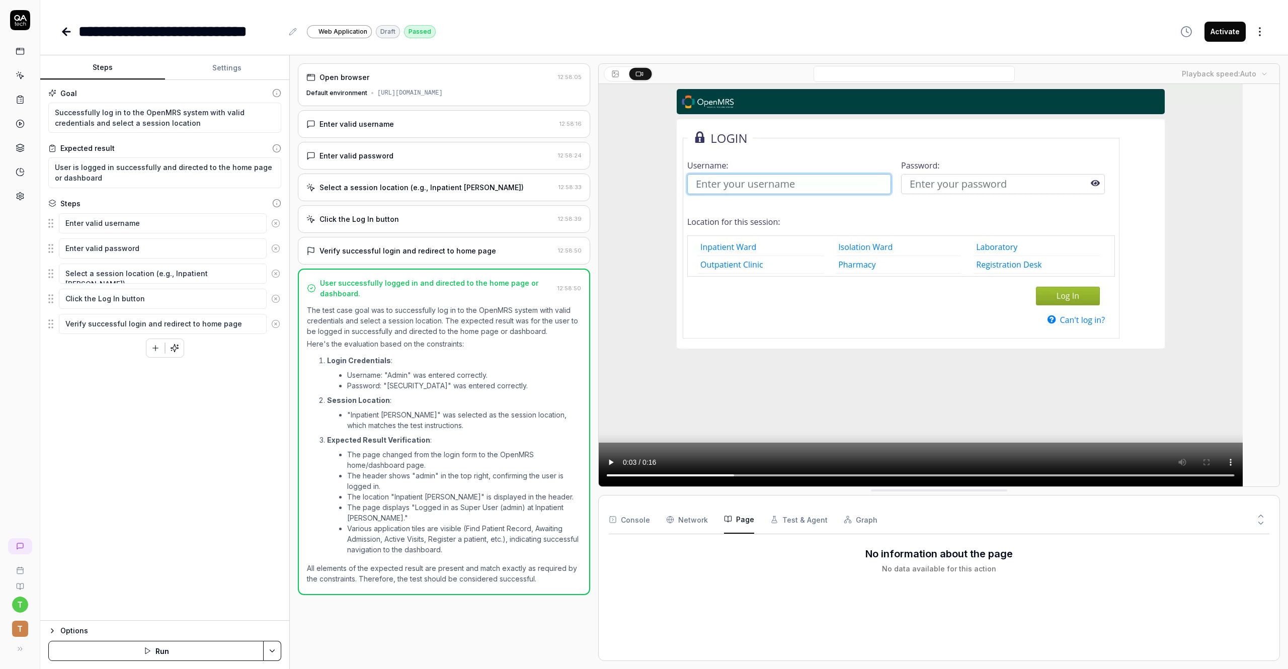
click at [772, 418] on button "Test & Agent" at bounding box center [798, 520] width 57 height 28
click at [804, 418] on button "Graph" at bounding box center [861, 520] width 34 height 28
drag, startPoint x: 741, startPoint y: 523, endPoint x: 721, endPoint y: 525, distance: 19.8
click at [741, 418] on button "Page" at bounding box center [739, 520] width 30 height 28
click at [700, 418] on Requests "Network" at bounding box center [687, 520] width 42 height 28
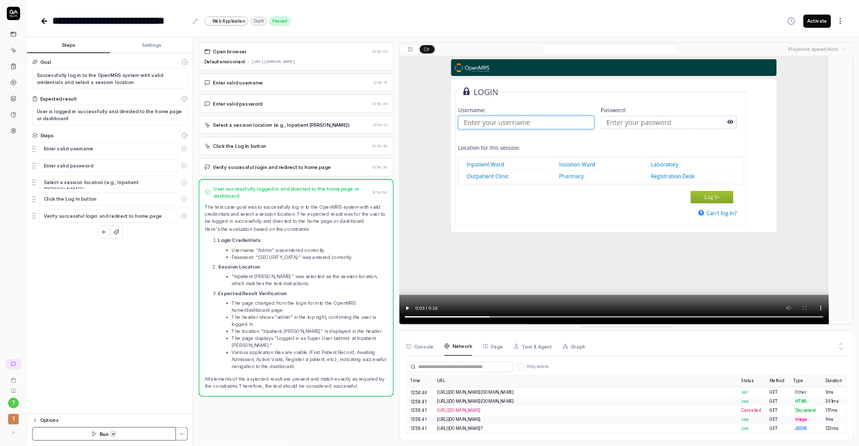
scroll to position [133, 0]
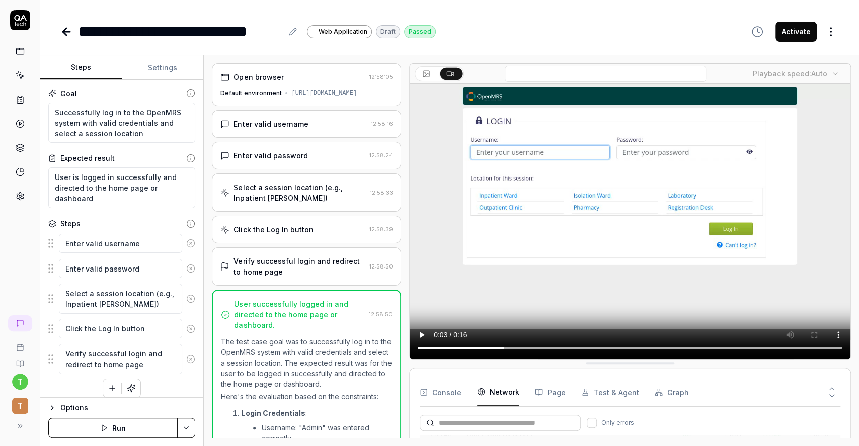
click at [323, 127] on div "Enter valid username 12:58:16" at bounding box center [306, 124] width 189 height 28
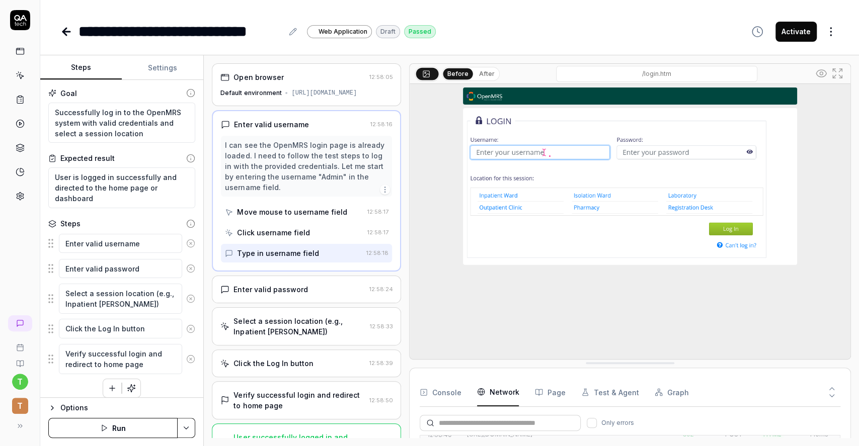
click at [299, 217] on div "Move mouse to username field" at bounding box center [292, 212] width 110 height 11
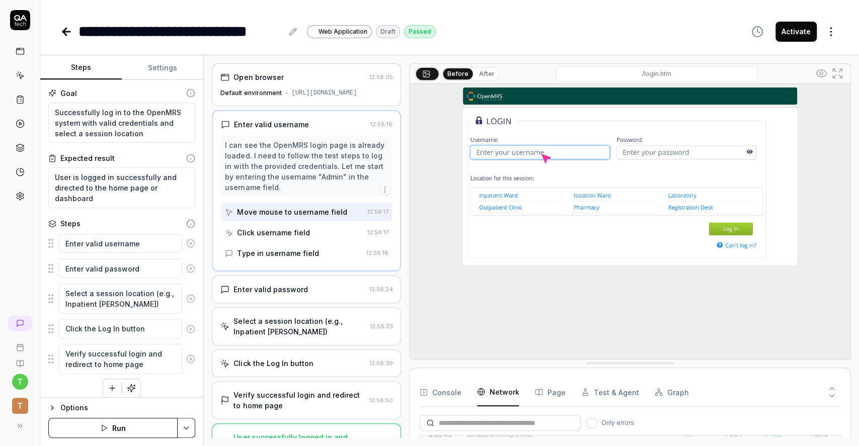
click at [318, 242] on div "Click username field" at bounding box center [294, 232] width 138 height 19
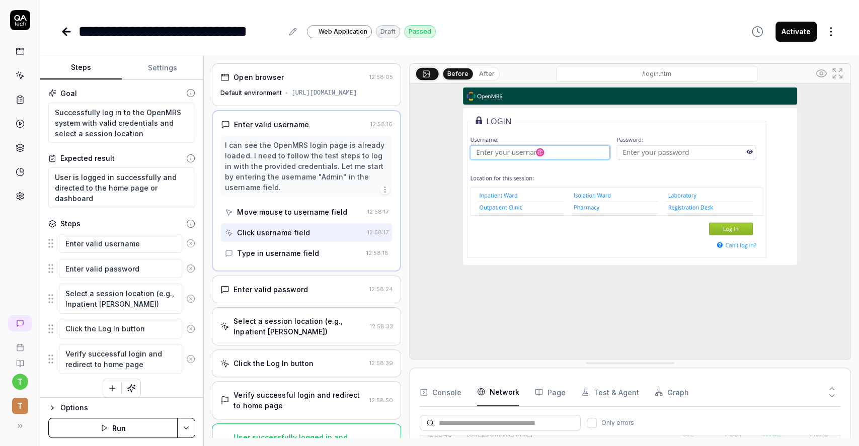
click at [316, 263] on div "Type in username field" at bounding box center [293, 253] width 137 height 19
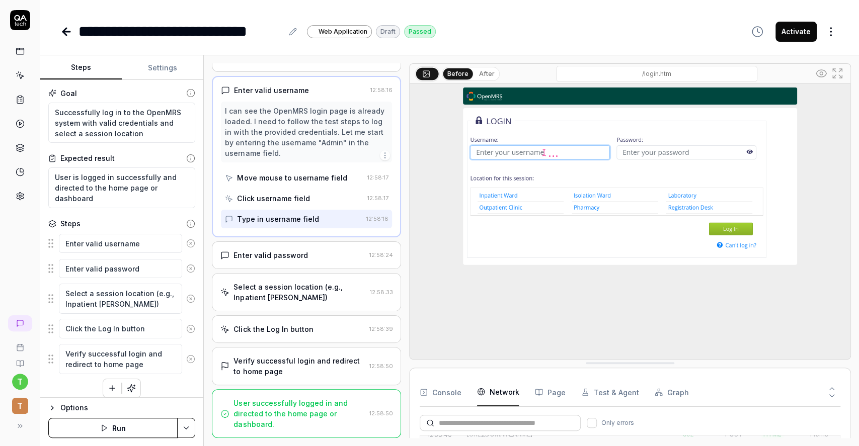
type textarea "*"
click at [66, 30] on icon at bounding box center [66, 32] width 12 height 12
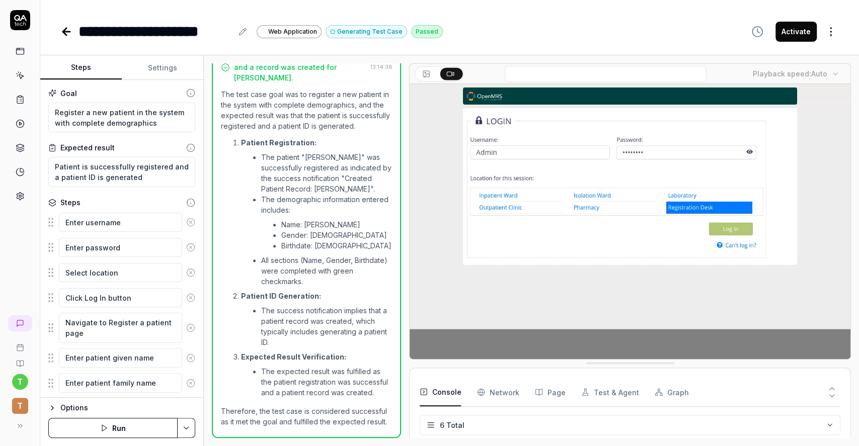
scroll to position [48, 0]
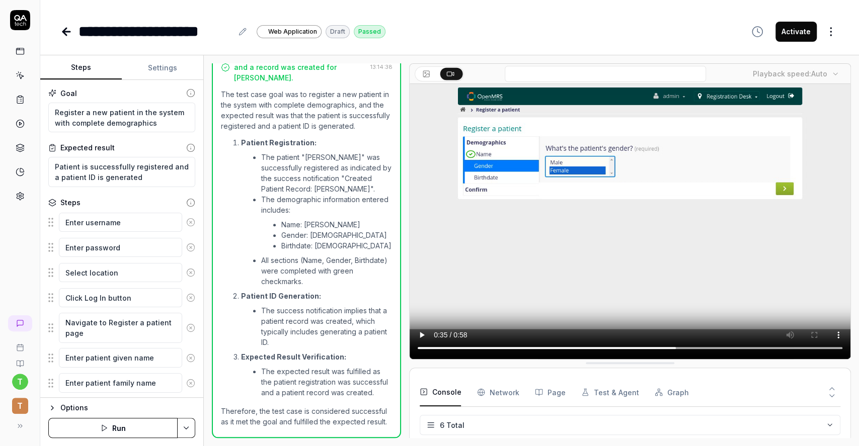
click at [492, 392] on Requests "Network" at bounding box center [498, 392] width 42 height 28
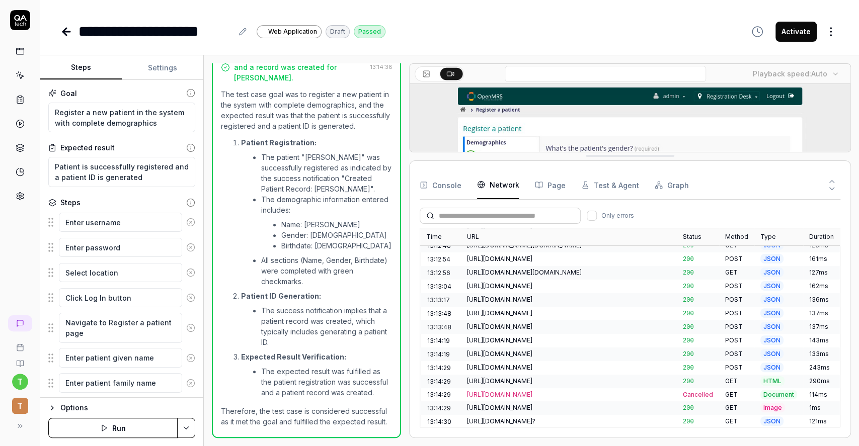
scroll to position [249, 0]
drag, startPoint x: 671, startPoint y: 362, endPoint x: 671, endPoint y: 154, distance: 207.3
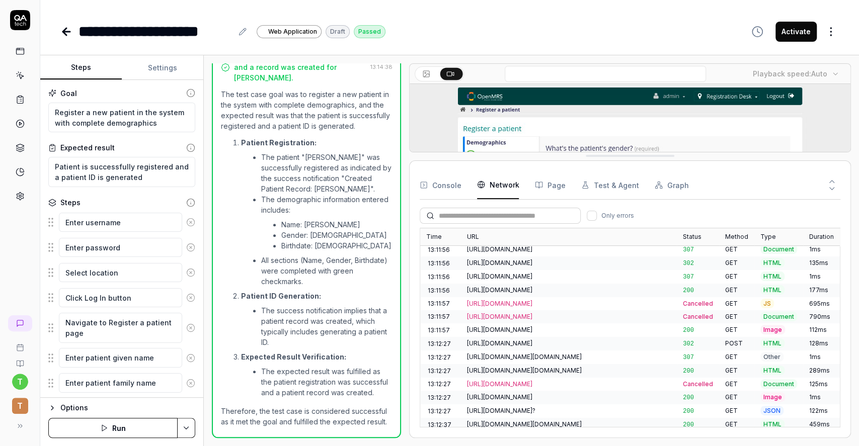
scroll to position [0, 0]
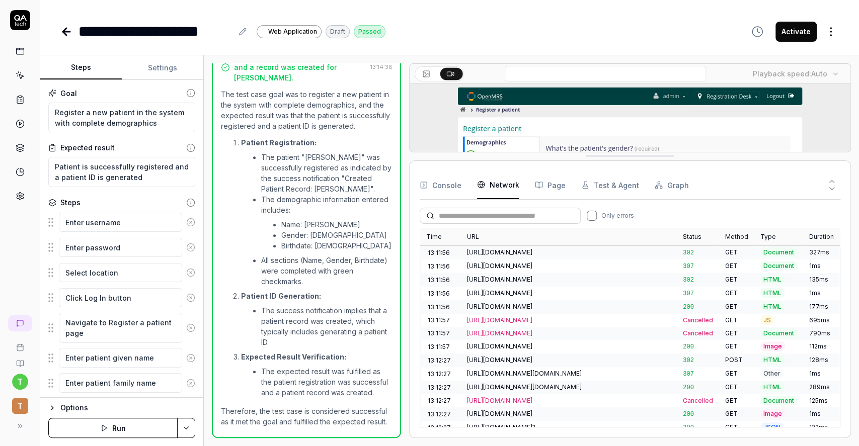
click at [593, 215] on button "Only errors" at bounding box center [592, 216] width 10 height 10
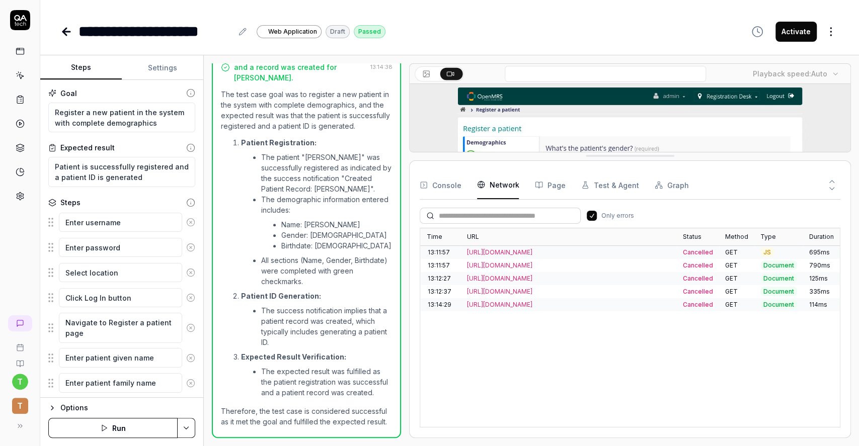
click at [588, 214] on button "Only errors" at bounding box center [592, 216] width 10 height 10
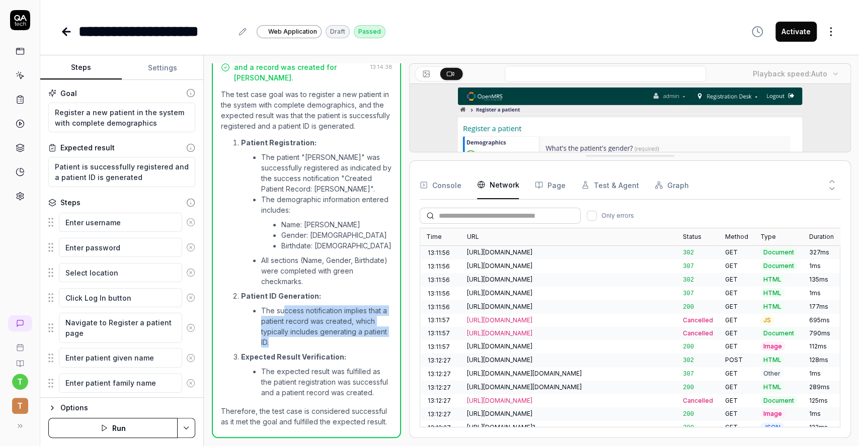
drag, startPoint x: 285, startPoint y: 289, endPoint x: 326, endPoint y: 320, distance: 51.4
click at [326, 320] on li "The success notification implies that a patient record was created, which typic…" at bounding box center [326, 326] width 131 height 42
click at [424, 75] on icon at bounding box center [426, 74] width 8 height 8
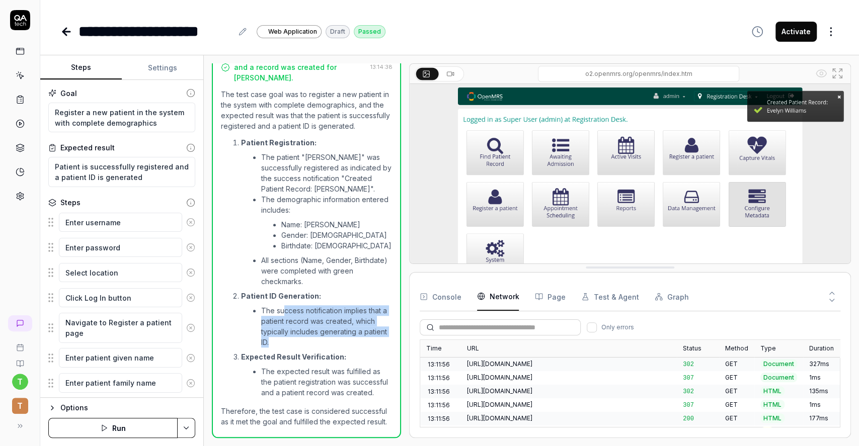
drag, startPoint x: 615, startPoint y: 157, endPoint x: 606, endPoint y: 269, distance: 112.0
click at [831, 38] on body "**********" at bounding box center [429, 223] width 859 height 446
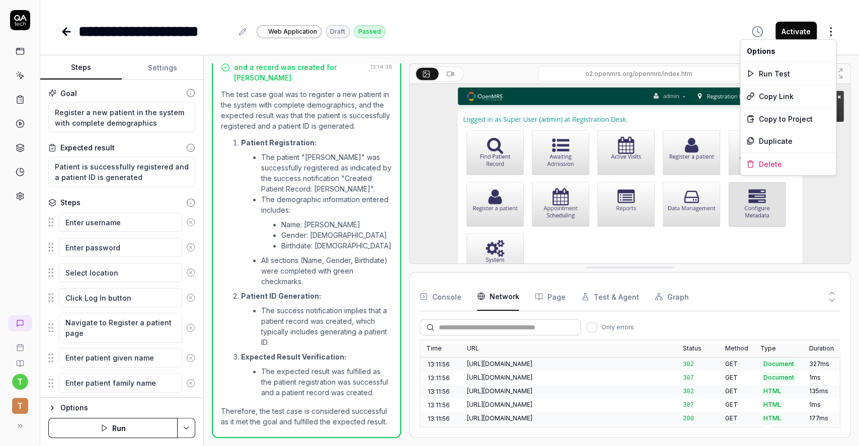
click at [628, 33] on html "**********" at bounding box center [429, 223] width 859 height 446
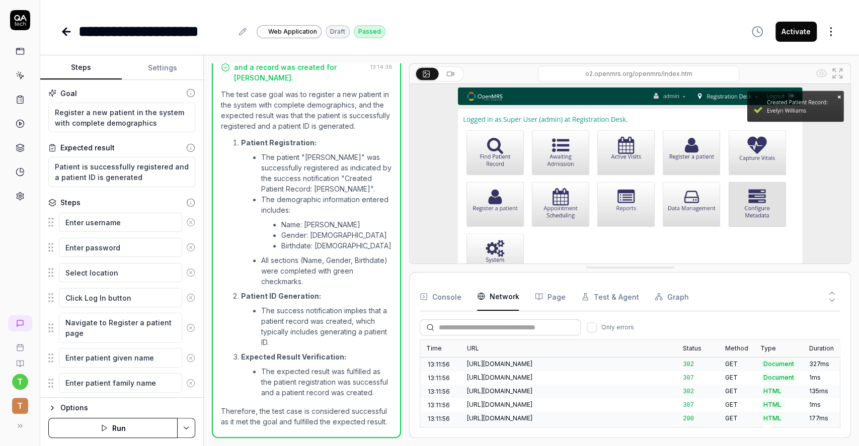
click at [618, 299] on button "Test & Agent" at bounding box center [609, 297] width 57 height 28
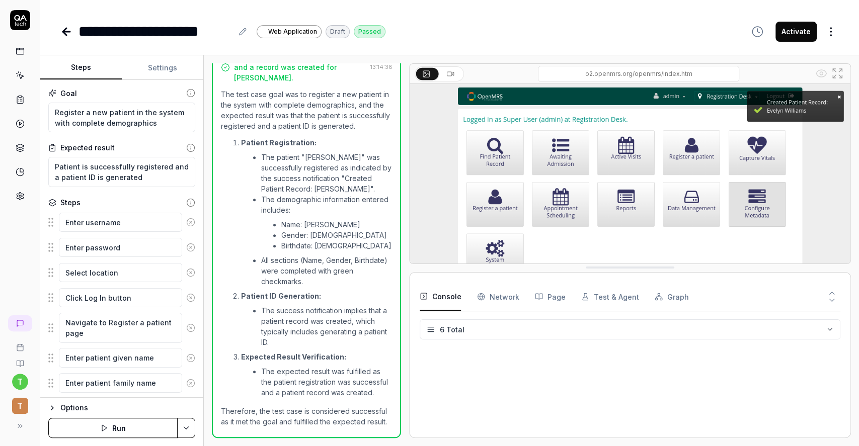
drag, startPoint x: 459, startPoint y: 298, endPoint x: 452, endPoint y: 298, distance: 6.5
click at [455, 298] on button "Console" at bounding box center [440, 297] width 41 height 28
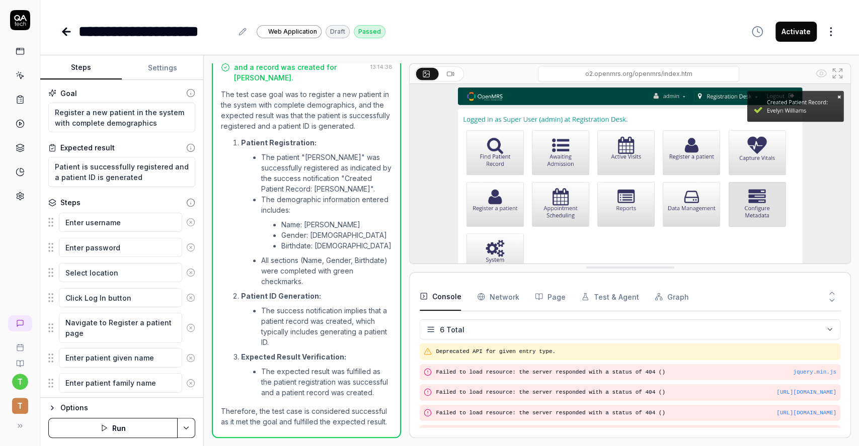
scroll to position [33, 0]
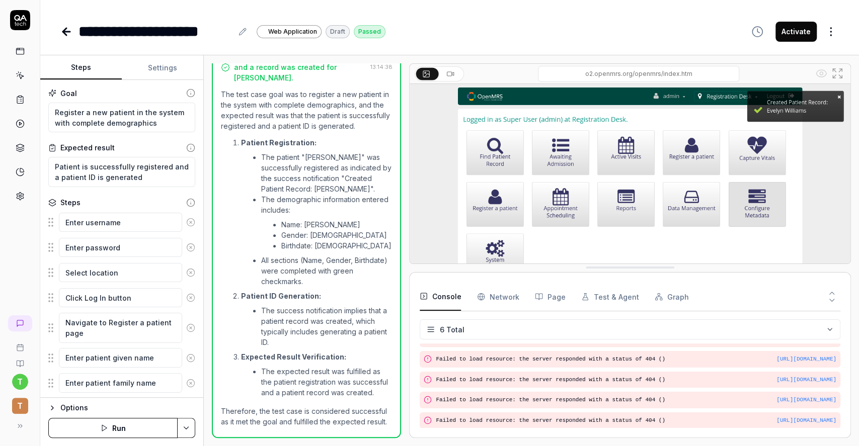
click at [477, 296] on icon "button" at bounding box center [481, 297] width 8 height 8
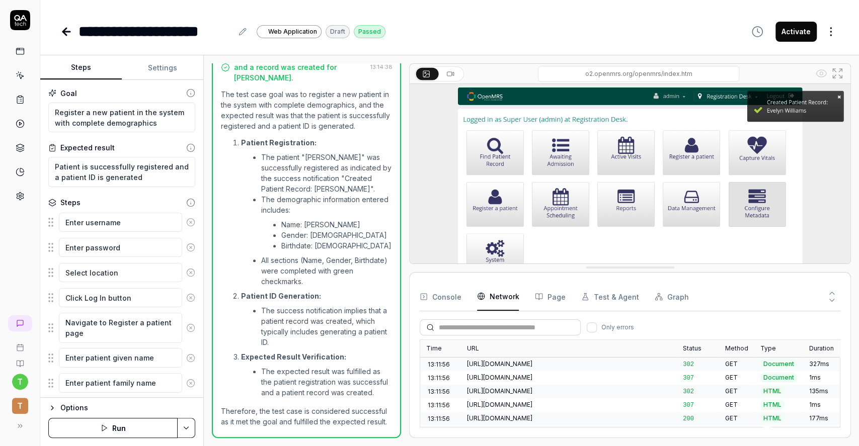
scroll to position [360, 0]
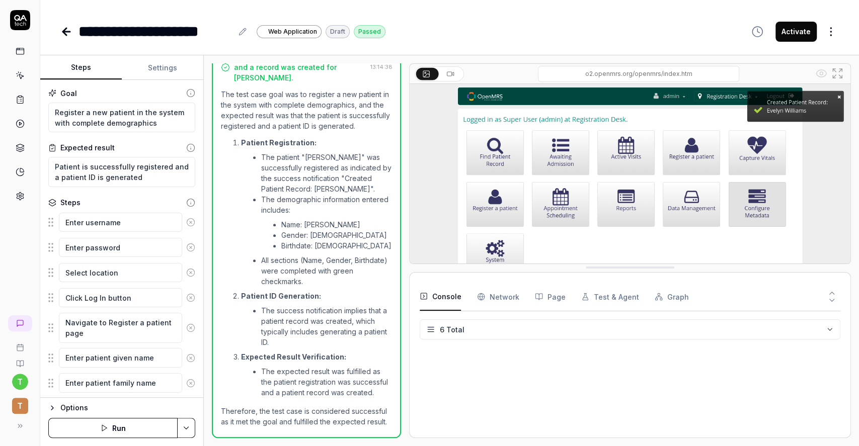
click at [431, 304] on button "Console" at bounding box center [440, 297] width 41 height 28
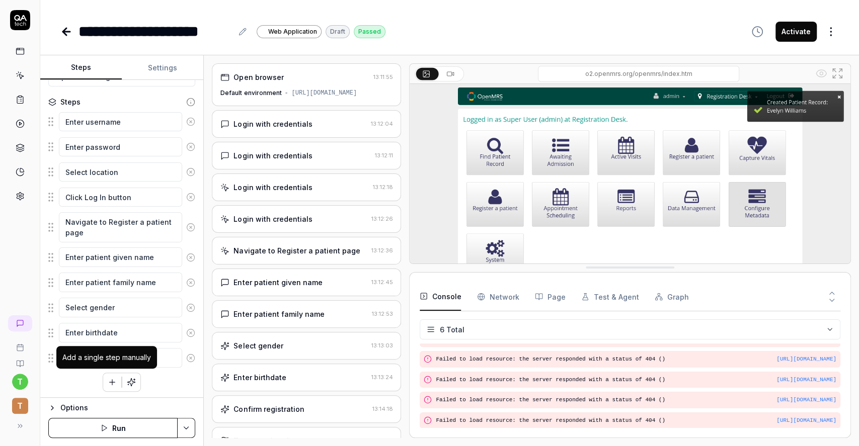
scroll to position [101, 0]
click at [51, 405] on icon "button" at bounding box center [52, 408] width 8 height 8
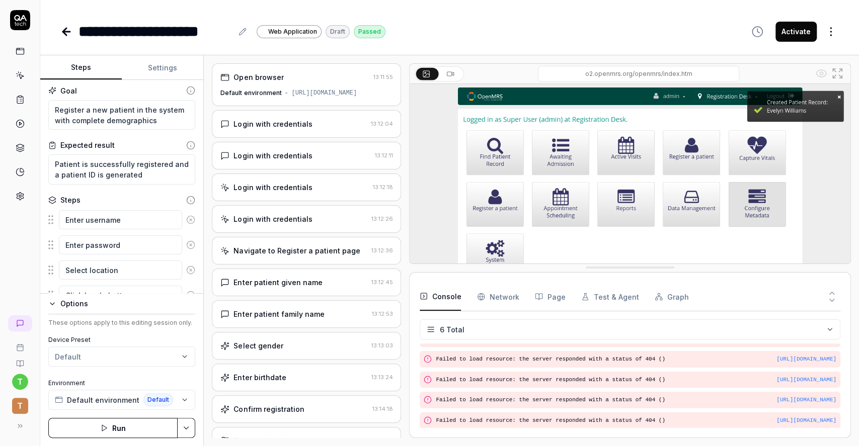
scroll to position [0, 0]
type textarea "*"
click at [170, 65] on button "Settings" at bounding box center [163, 68] width 82 height 24
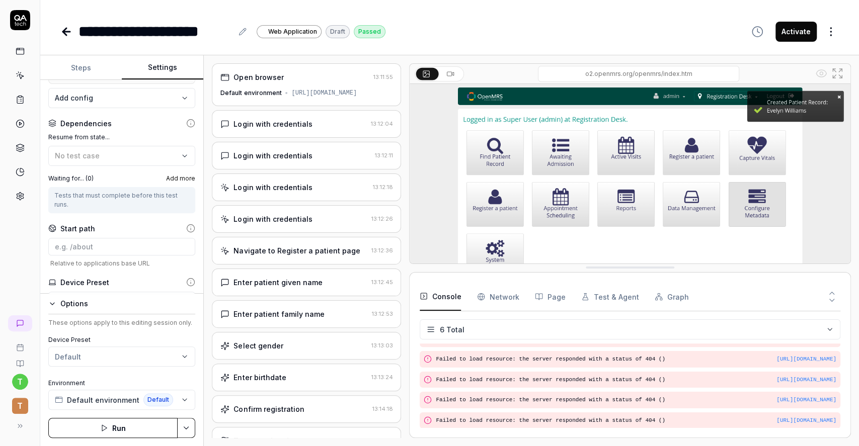
scroll to position [249, 0]
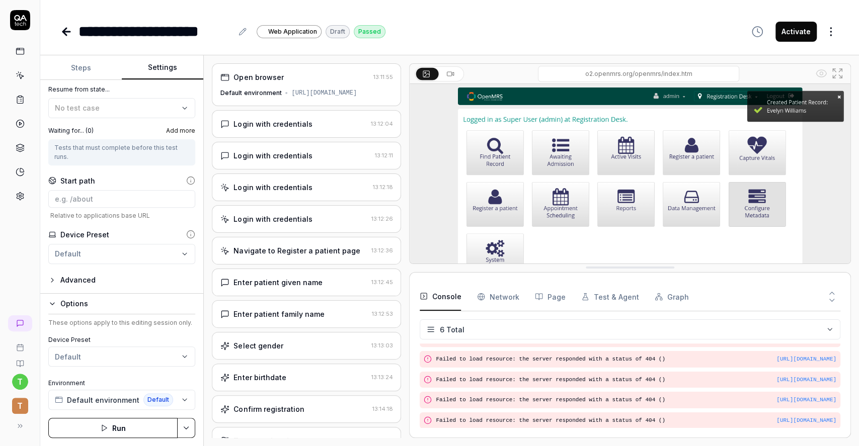
click at [28, 199] on link at bounding box center [20, 196] width 18 height 18
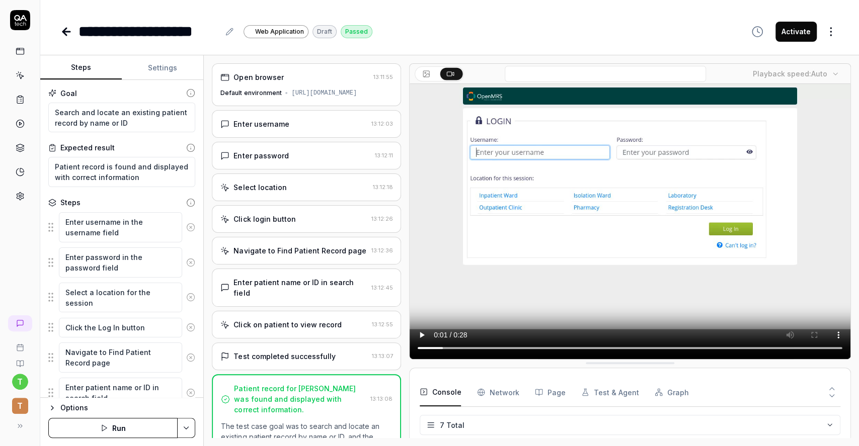
scroll to position [69, 0]
type textarea "*"
